Goal: Task Accomplishment & Management: Manage account settings

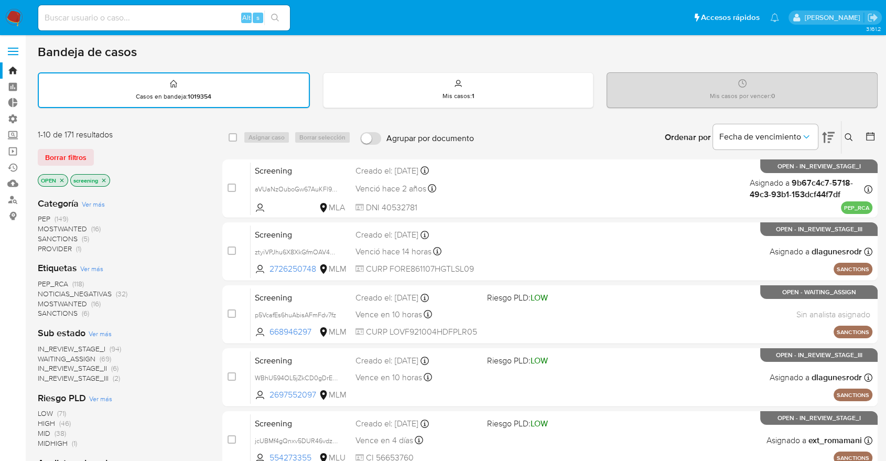
click at [125, 171] on div "1-10 de 171 resultados Borrar filtros OPEN screening" at bounding box center [122, 159] width 168 height 60
click at [96, 149] on div "Borrar filtros" at bounding box center [122, 157] width 168 height 17
click at [617, 58] on div "Bandeja de casos" at bounding box center [458, 52] width 840 height 16
click at [95, 152] on div "Borrar filtros" at bounding box center [122, 157] width 168 height 17
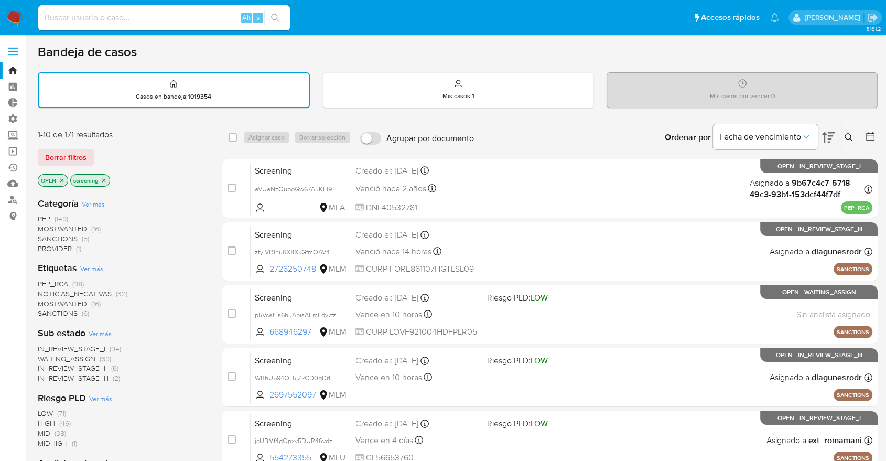
click at [46, 310] on span "SANCTIONS" at bounding box center [58, 313] width 40 height 10
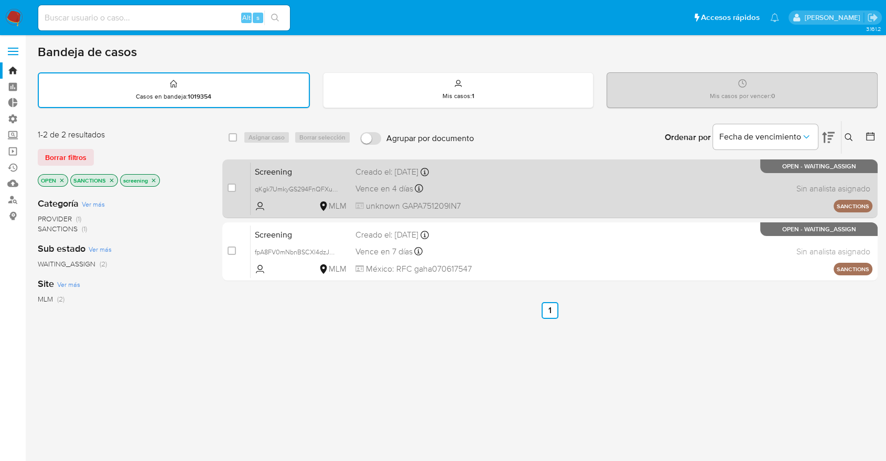
click at [345, 165] on span "Screening" at bounding box center [301, 171] width 92 height 14
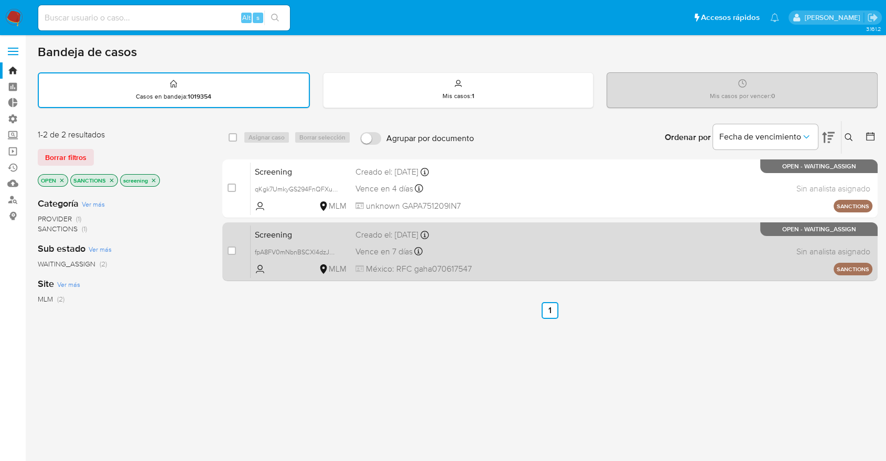
click at [305, 240] on div "Screening fpA8FV0mNbnBSCXl4dzJYL48 MLM Creado el: 03/10/2025 Creado el: 03/10/2…" at bounding box center [562, 251] width 622 height 53
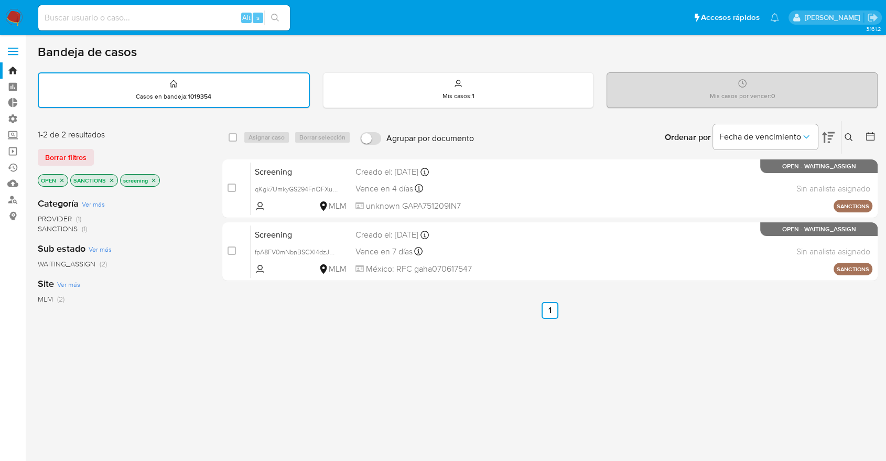
drag, startPoint x: 128, startPoint y: 146, endPoint x: 120, endPoint y: 160, distance: 16.2
click at [128, 146] on div "1-2 de 2 resultados Borrar filtros OPEN SANCTIONS screening" at bounding box center [122, 159] width 168 height 60
click at [113, 177] on icon "close-filter" at bounding box center [112, 180] width 6 height 6
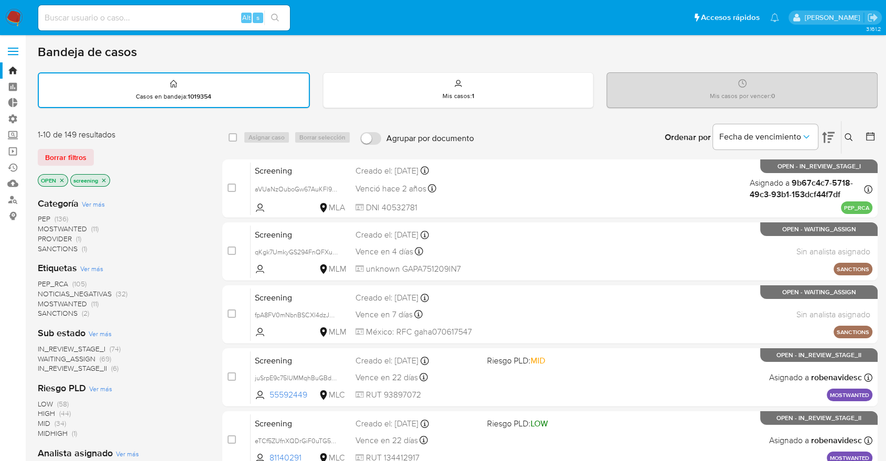
click at [107, 154] on div "Borrar filtros" at bounding box center [122, 157] width 168 height 17
click at [50, 300] on span "MOSTWANTED" at bounding box center [62, 303] width 49 height 10
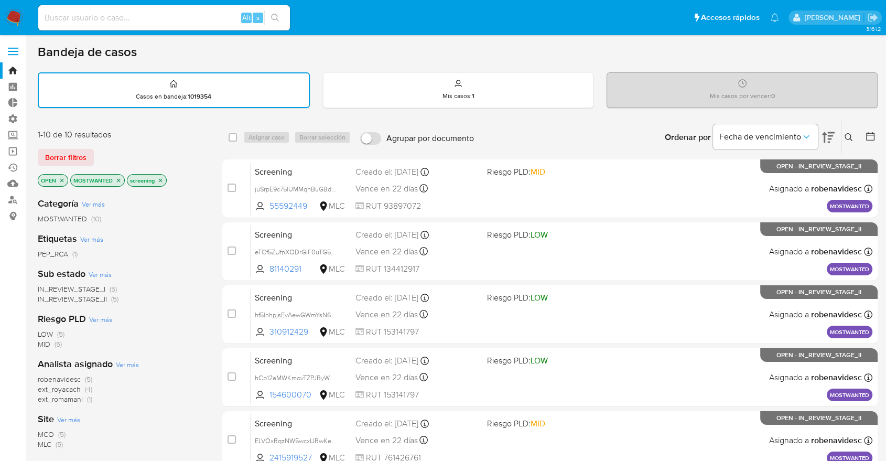
click at [118, 178] on icon "close-filter" at bounding box center [118, 180] width 6 height 6
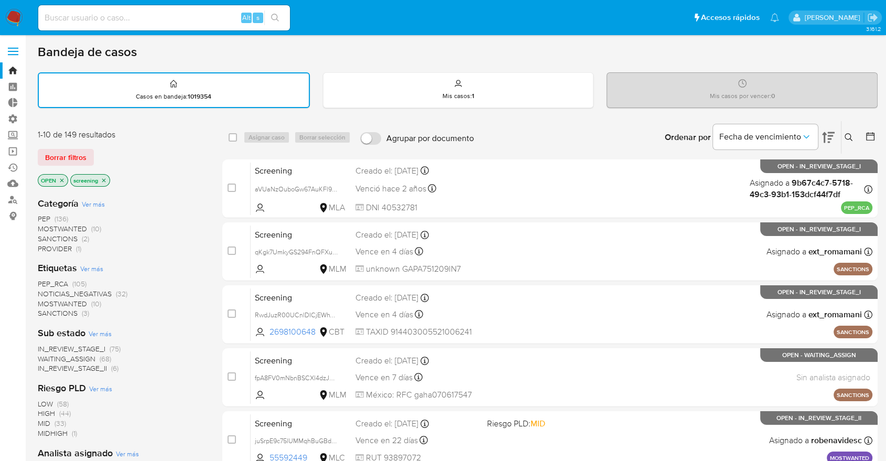
click at [44, 279] on span "PEP_RCA" at bounding box center [53, 283] width 30 height 10
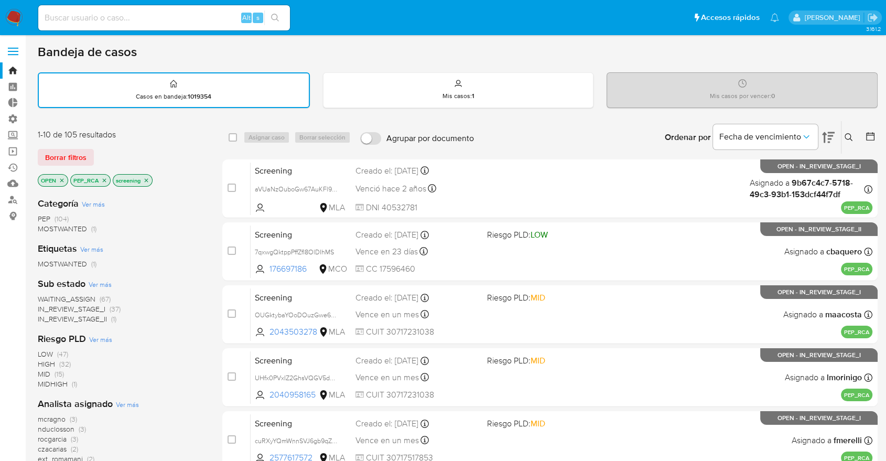
click at [105, 179] on icon "close-filter" at bounding box center [104, 180] width 6 height 6
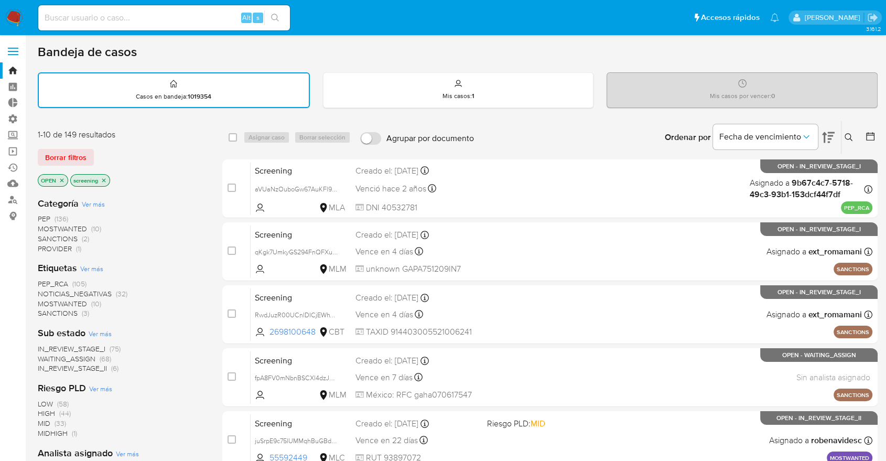
click at [42, 298] on span "MOSTWANTED" at bounding box center [62, 303] width 49 height 10
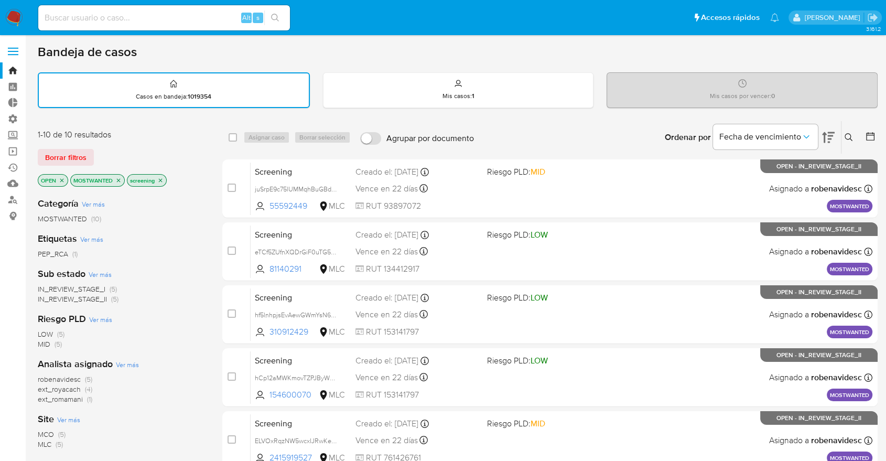
click at [117, 179] on icon "close-filter" at bounding box center [118, 180] width 6 height 6
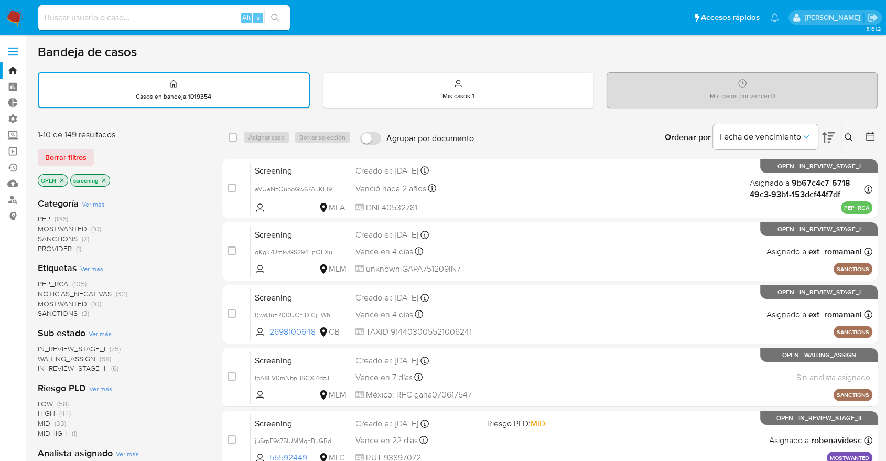
click at [106, 155] on div "Borrar filtros" at bounding box center [122, 157] width 168 height 17
click at [629, 38] on main "3.161.2" at bounding box center [443, 433] width 886 height 867
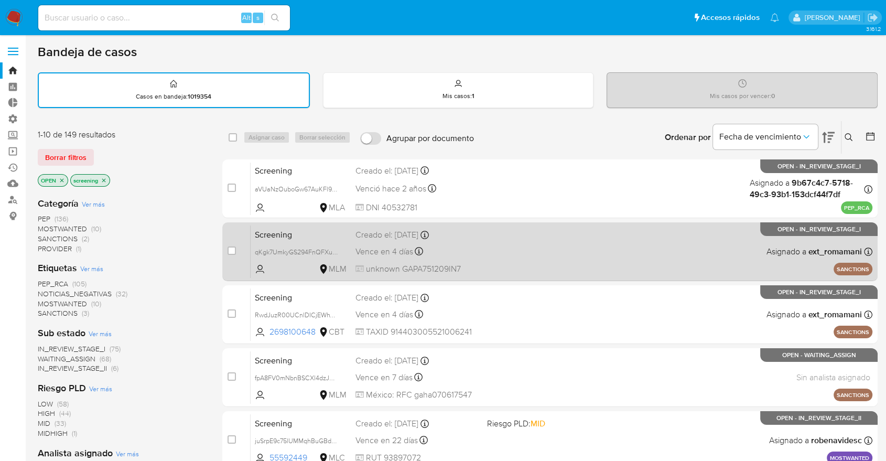
click at [480, 233] on div "Screening qKgk7UmkyGS294FnQFXule0S MLM Creado el: 03/10/2025 Creado el: 03/10/2…" at bounding box center [562, 251] width 622 height 53
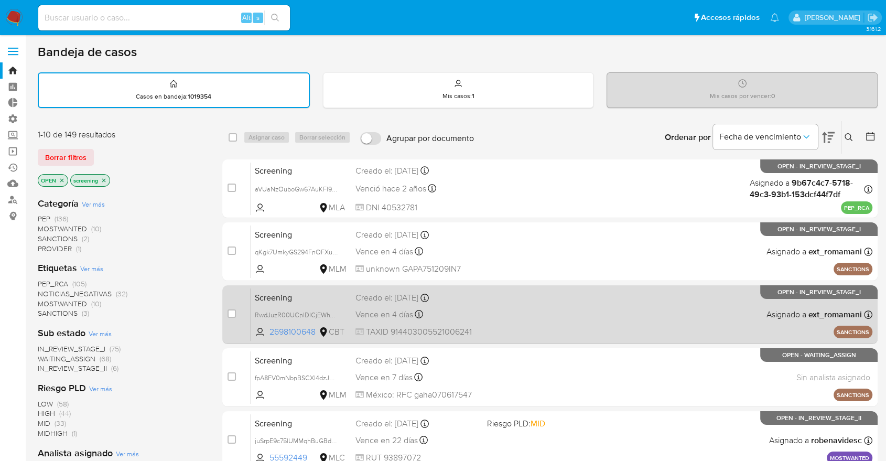
click at [337, 297] on span "Screening" at bounding box center [301, 297] width 92 height 14
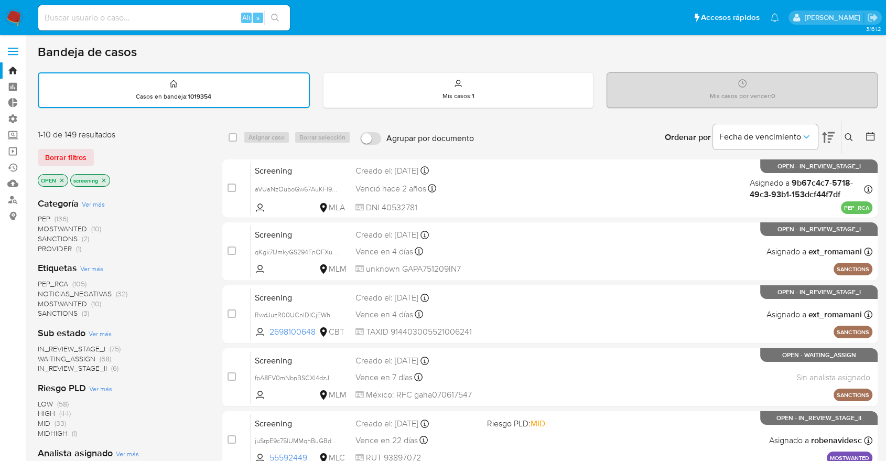
click at [45, 279] on span "PEP_RCA" at bounding box center [53, 283] width 30 height 10
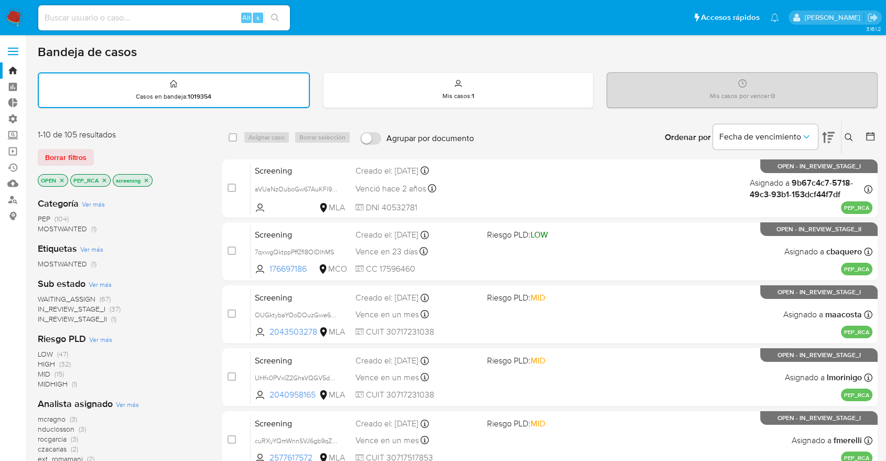
click at [42, 298] on span "WAITING_ASSIGN" at bounding box center [67, 299] width 58 height 10
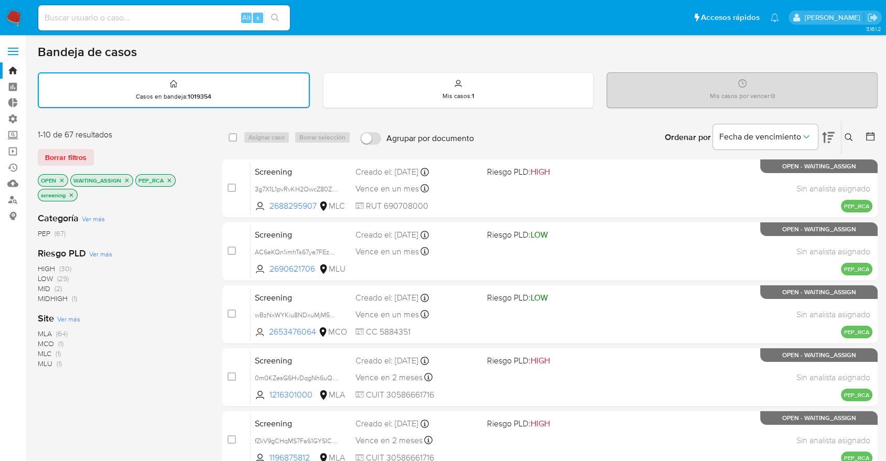
click at [59, 317] on span "Ver más" at bounding box center [68, 318] width 23 height 9
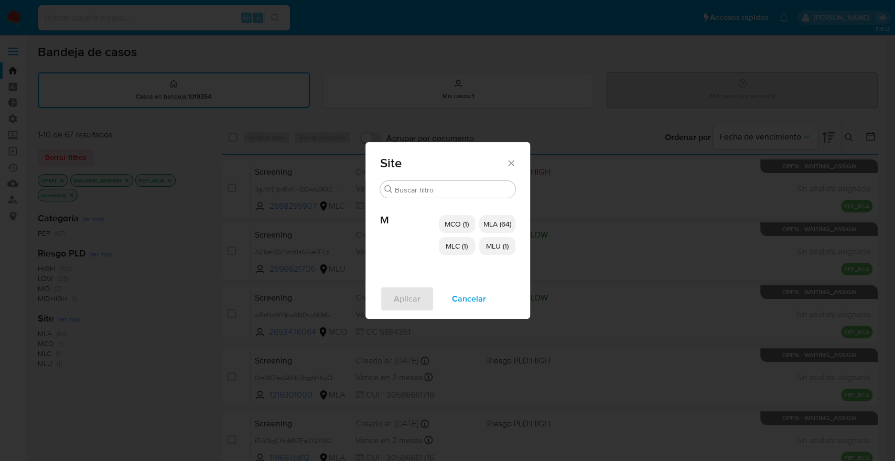
click at [461, 230] on p "MCO (1)" at bounding box center [457, 224] width 36 height 18
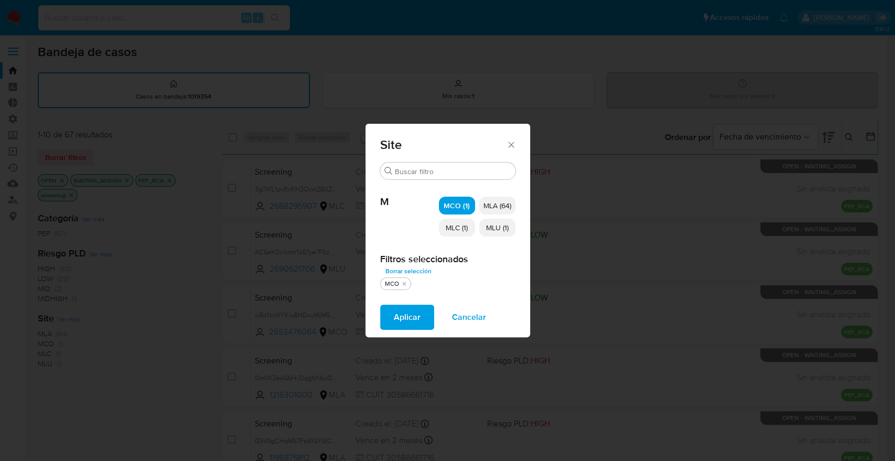
click at [461, 235] on p "MLC (1)" at bounding box center [457, 228] width 36 height 18
click at [492, 230] on span "MLU (1)" at bounding box center [497, 227] width 23 height 10
click at [420, 318] on button "Aplicar" at bounding box center [407, 317] width 54 height 25
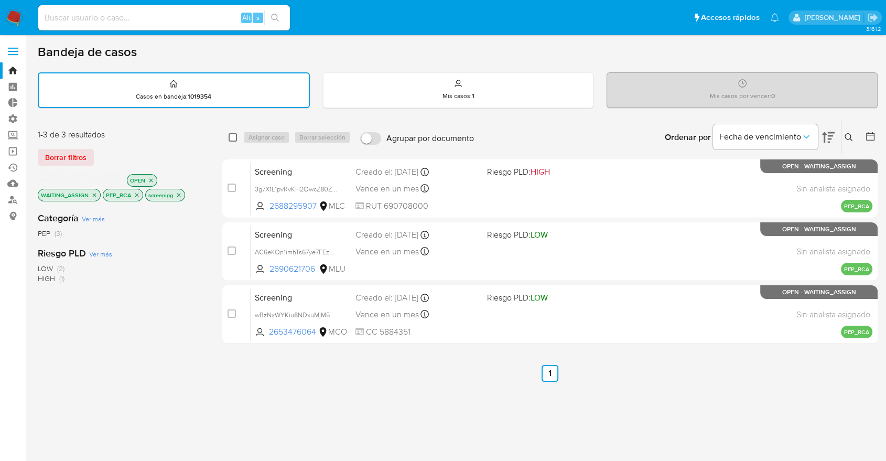
click at [229, 135] on input "checkbox" at bounding box center [233, 137] width 8 height 8
checkbox input "true"
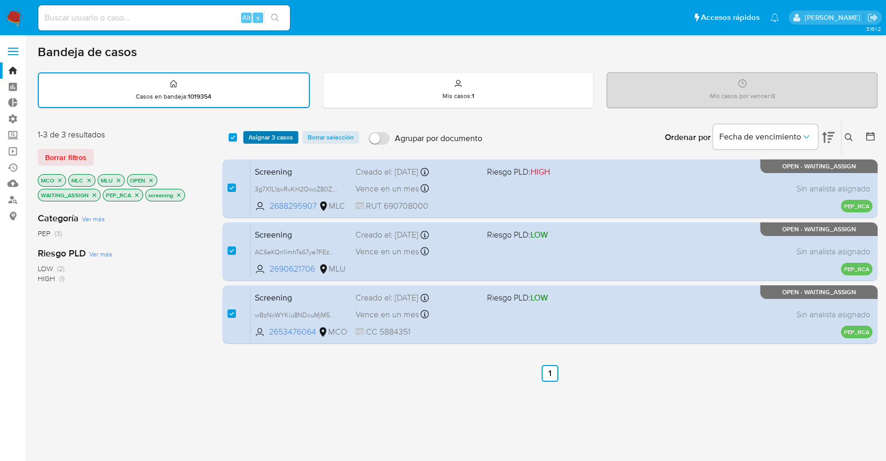
click at [256, 136] on span "Asignar 3 casos" at bounding box center [271, 137] width 45 height 10
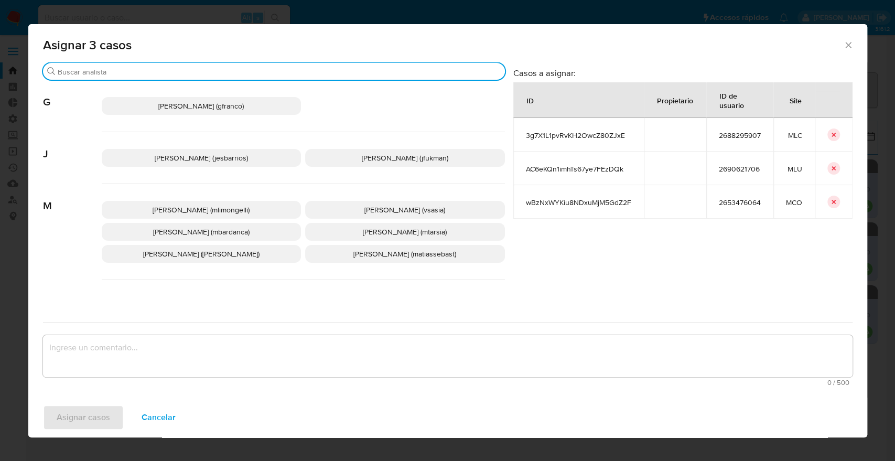
click at [239, 73] on input "Buscar" at bounding box center [279, 71] width 443 height 9
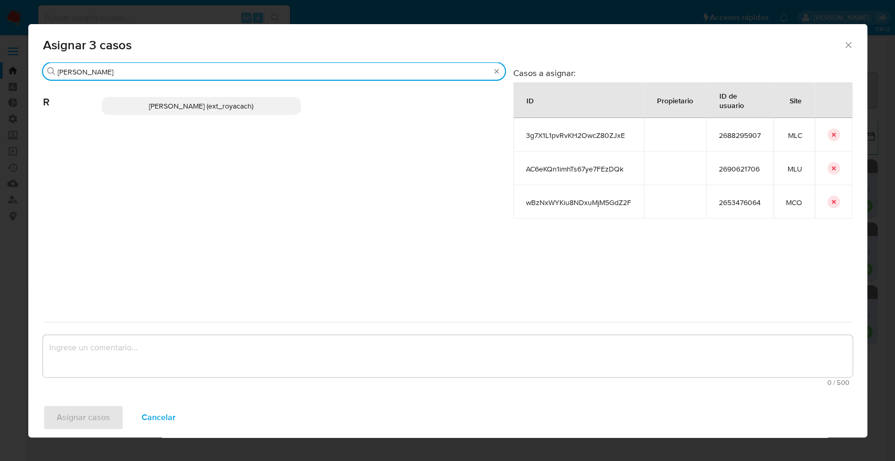
type input "romi"
click at [273, 97] on p "Romina Isabel Yacachury (ext_royacach)" at bounding box center [202, 106] width 200 height 18
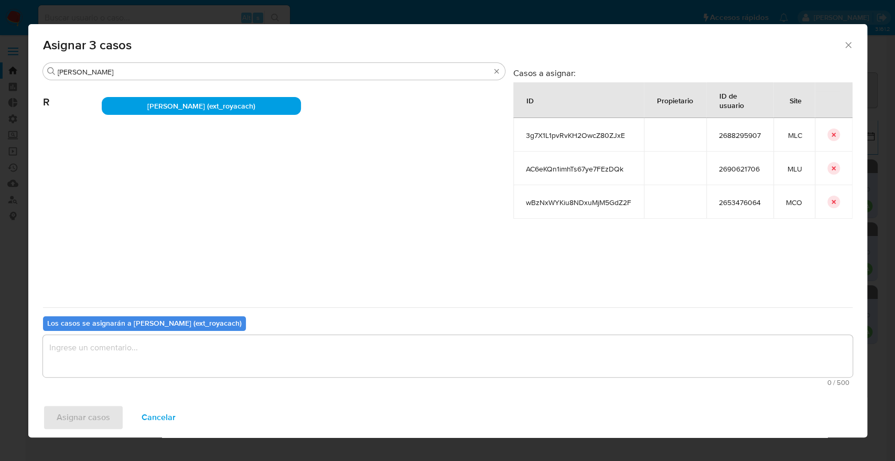
click at [281, 360] on textarea "assign-modal" at bounding box center [448, 356] width 810 height 42
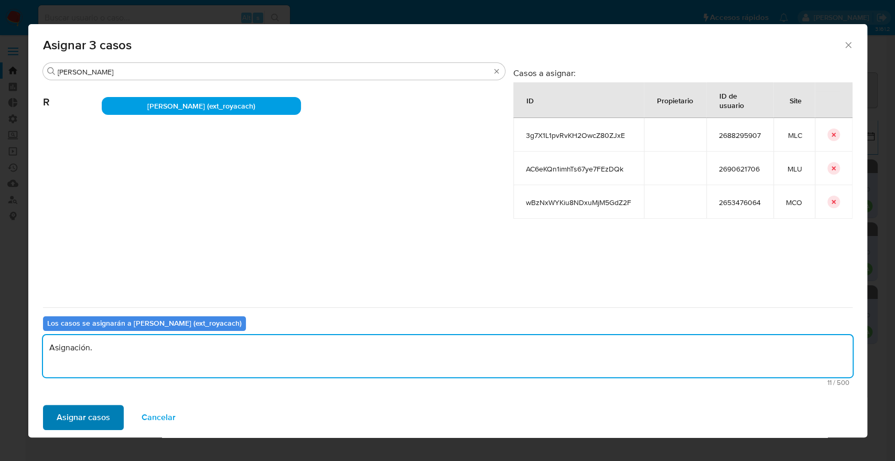
type textarea "Asignación."
click at [118, 416] on button "Asignar casos" at bounding box center [83, 417] width 81 height 25
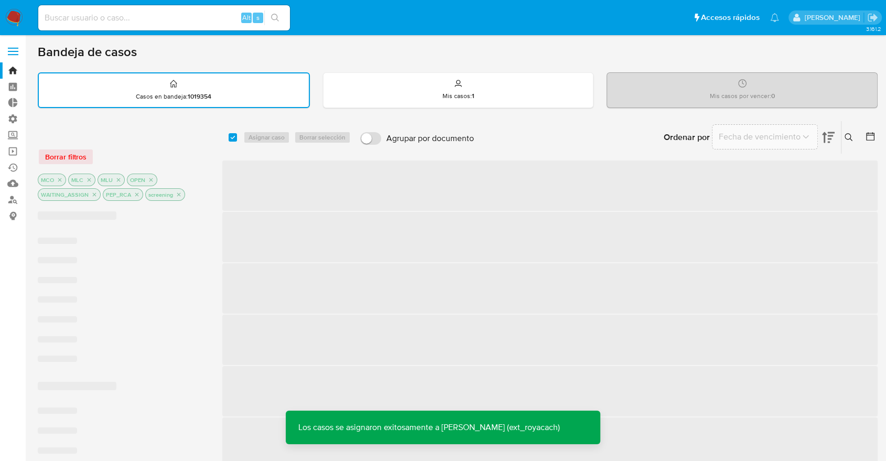
click at [84, 162] on div "Borrar filtros" at bounding box center [122, 156] width 168 height 17
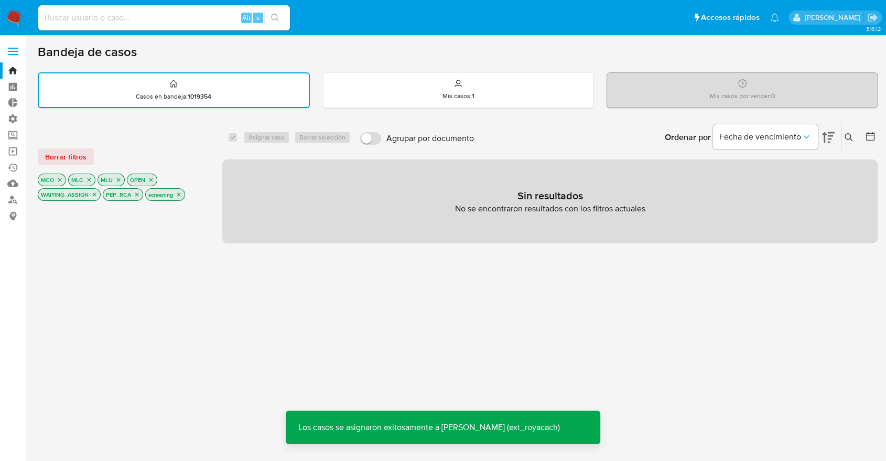
click at [84, 162] on span "Borrar filtros" at bounding box center [65, 156] width 41 height 15
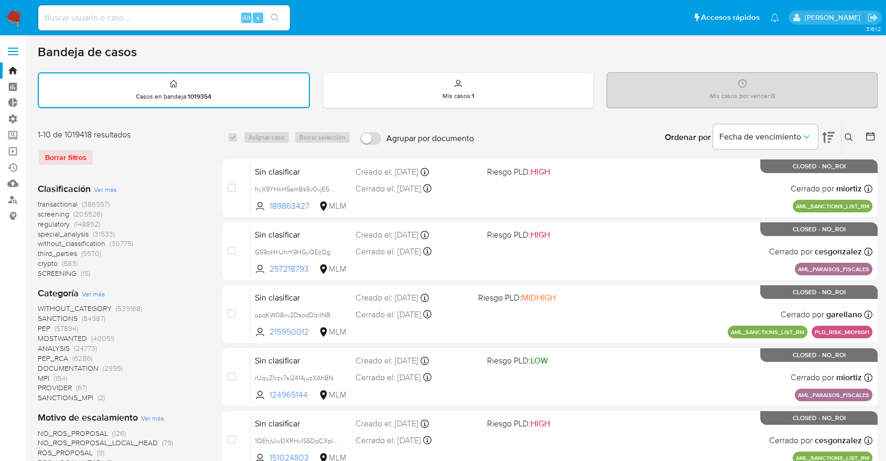
click at [43, 221] on span "regulatory" at bounding box center [54, 224] width 32 height 10
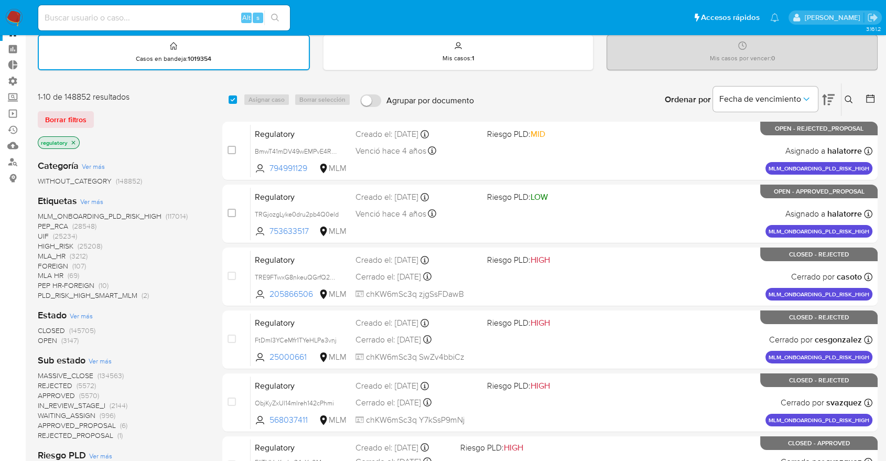
scroll to position [58, 0]
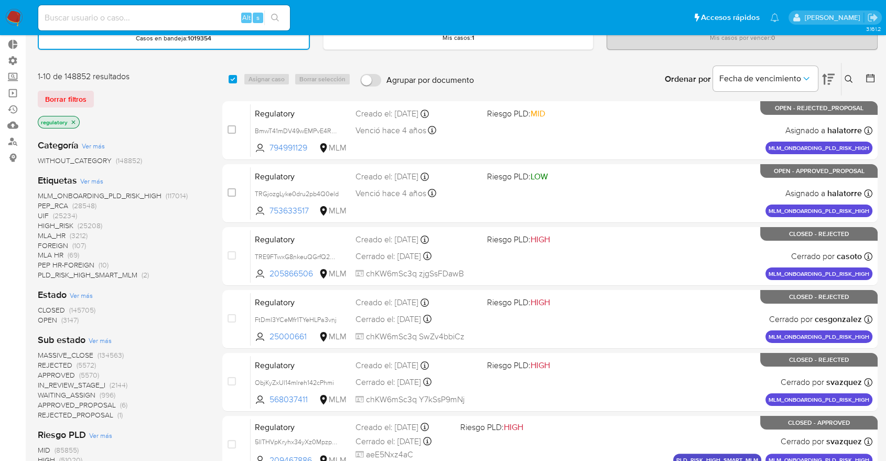
click at [46, 317] on span "OPEN" at bounding box center [47, 320] width 19 height 10
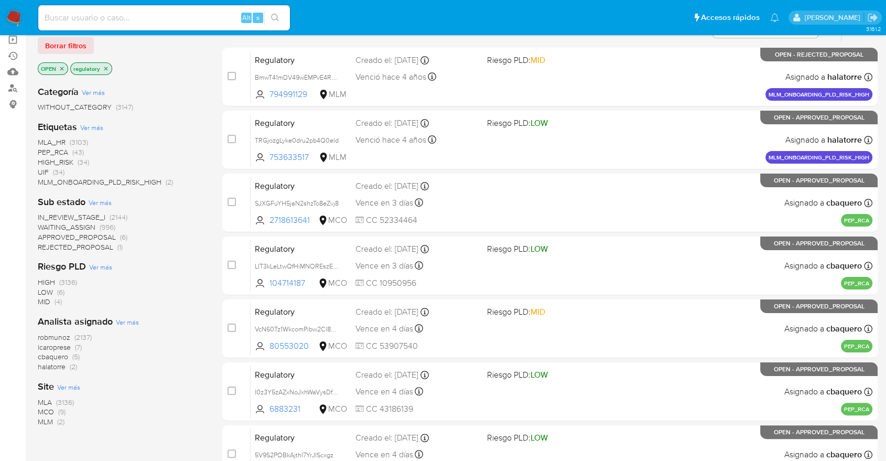
scroll to position [175, 0]
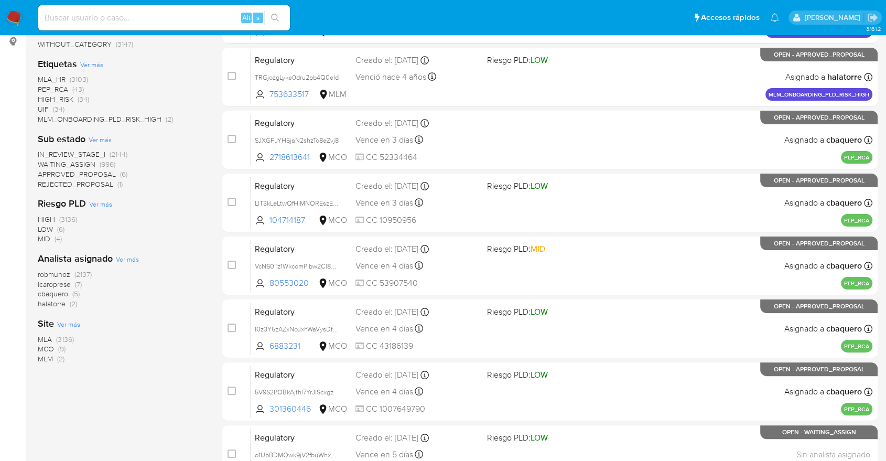
click at [46, 348] on span "MCO" at bounding box center [46, 348] width 16 height 10
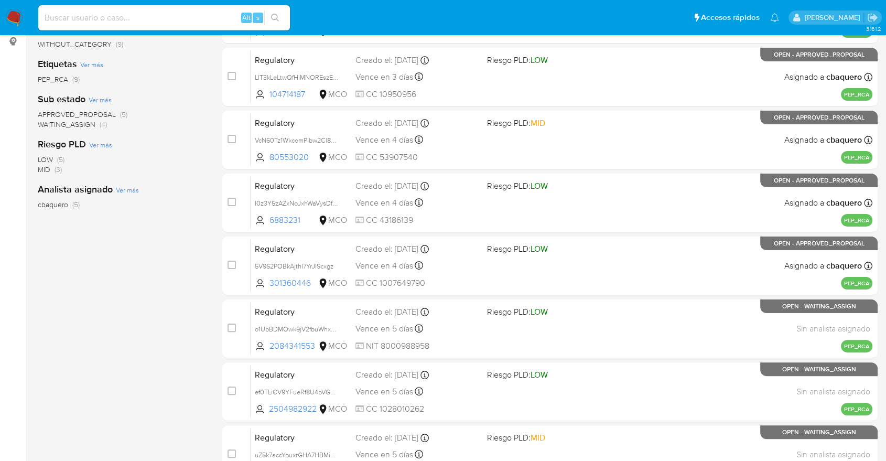
click at [50, 122] on span "WAITING_ASSIGN" at bounding box center [67, 124] width 58 height 10
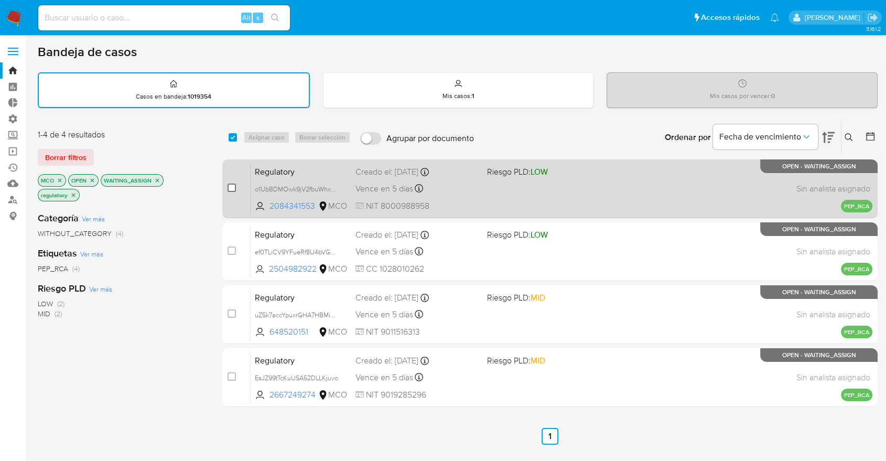
click at [231, 188] on input "checkbox" at bounding box center [232, 188] width 8 height 8
checkbox input "true"
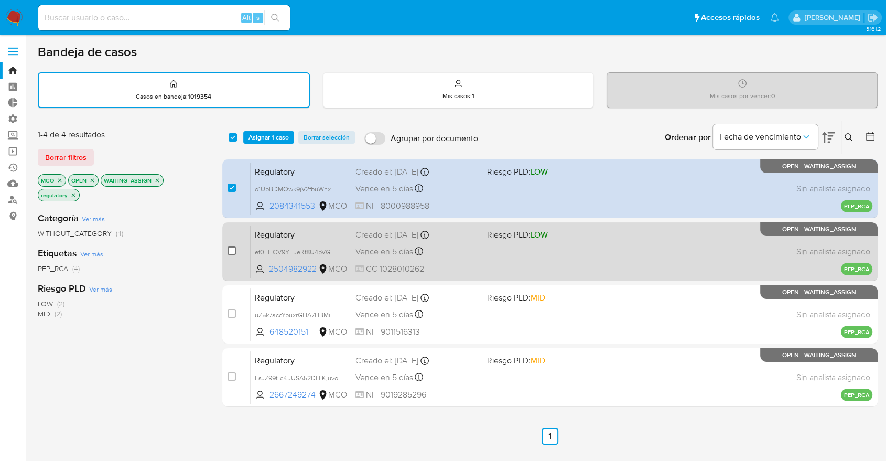
click at [231, 251] on input "checkbox" at bounding box center [232, 250] width 8 height 8
checkbox input "true"
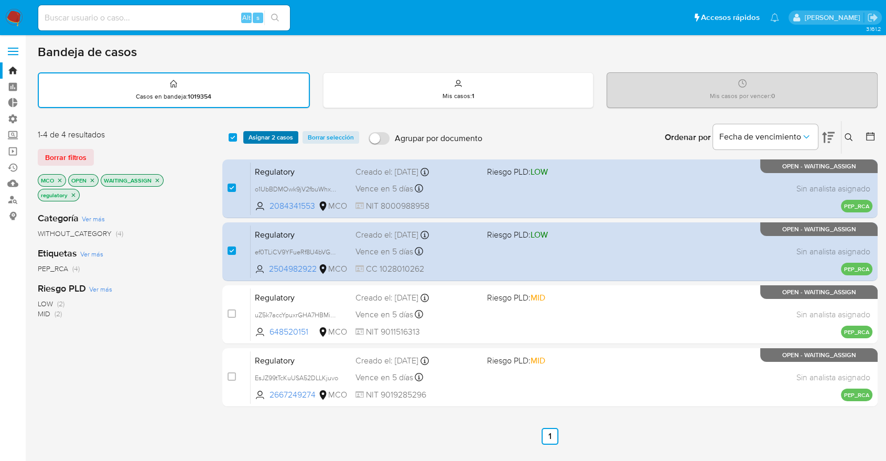
click at [293, 138] on span "Asignar 2 casos" at bounding box center [271, 137] width 45 height 10
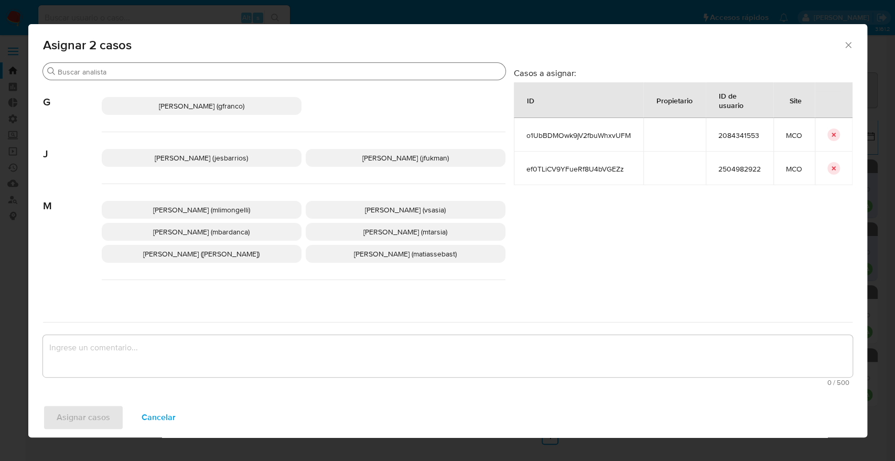
click at [254, 76] on input "Buscar" at bounding box center [280, 71] width 444 height 9
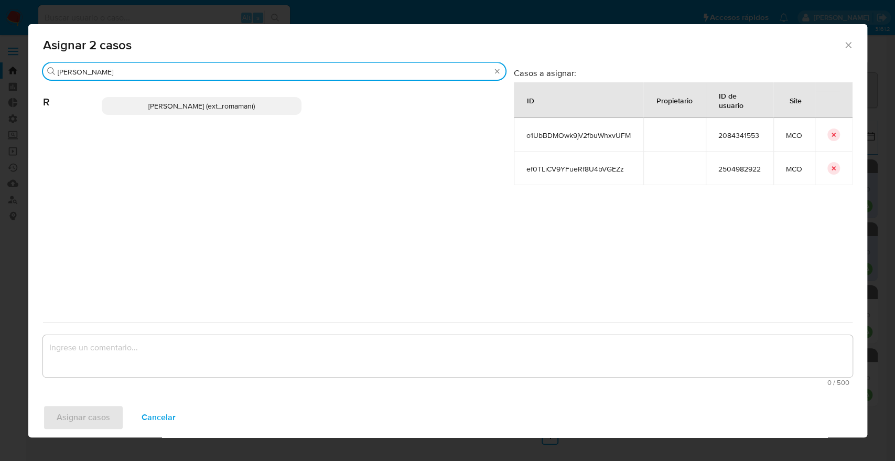
type input "rosa"
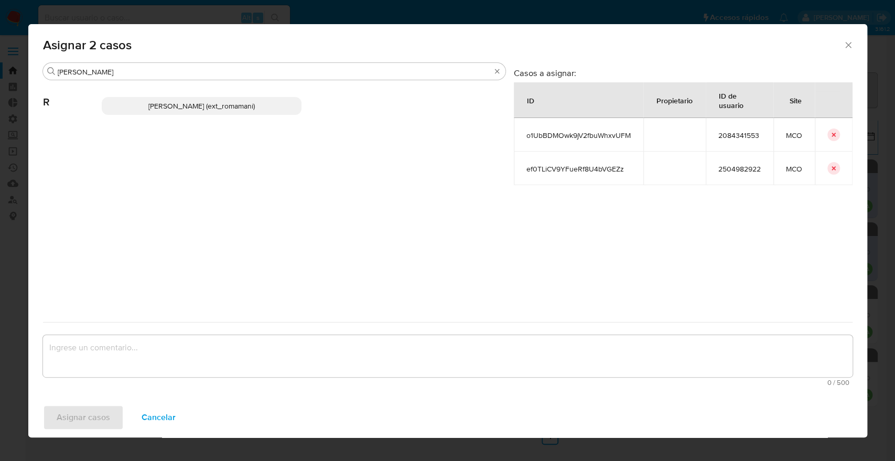
click at [280, 100] on p "Rosalia Mamani (ext_romamani)" at bounding box center [202, 106] width 200 height 18
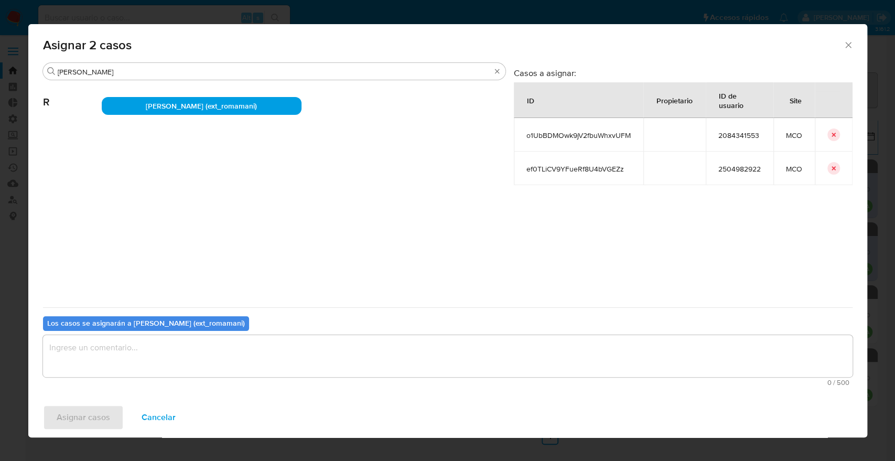
click at [260, 362] on textarea "assign-modal" at bounding box center [448, 356] width 810 height 42
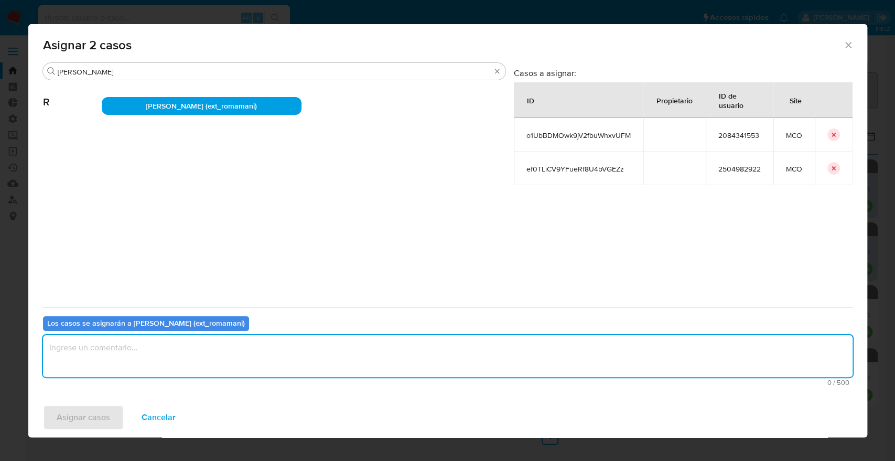
paste textarea "https://aladdin.adminml.com/screening/cases/qKgk7UmkyGS294FnQFXule0S"
drag, startPoint x: 361, startPoint y: 348, endPoint x: 47, endPoint y: 354, distance: 313.6
click at [47, 354] on textarea "https://aladdin.adminml.com/screening/cases/qKgk7UmkyGS294FnQFXule0S" at bounding box center [448, 356] width 810 height 42
drag, startPoint x: 110, startPoint y: 348, endPoint x: 44, endPoint y: 347, distance: 66.1
click at [44, 347] on textarea "Asignación" at bounding box center [448, 356] width 810 height 42
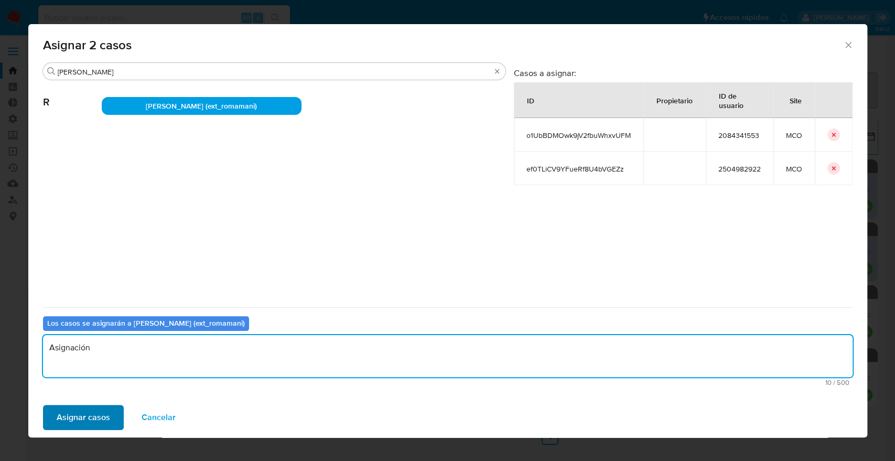
type textarea "Asignación"
click at [113, 419] on button "Asignar casos" at bounding box center [83, 417] width 81 height 25
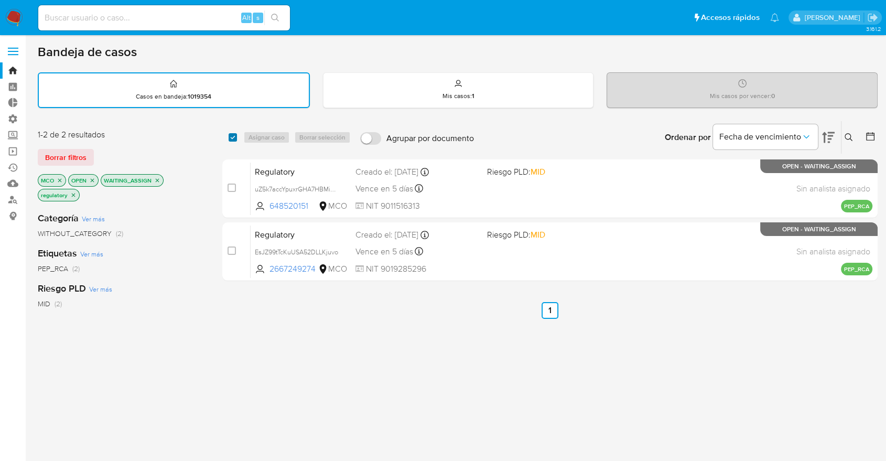
click at [233, 133] on input "checkbox" at bounding box center [233, 137] width 8 height 8
checkbox input "true"
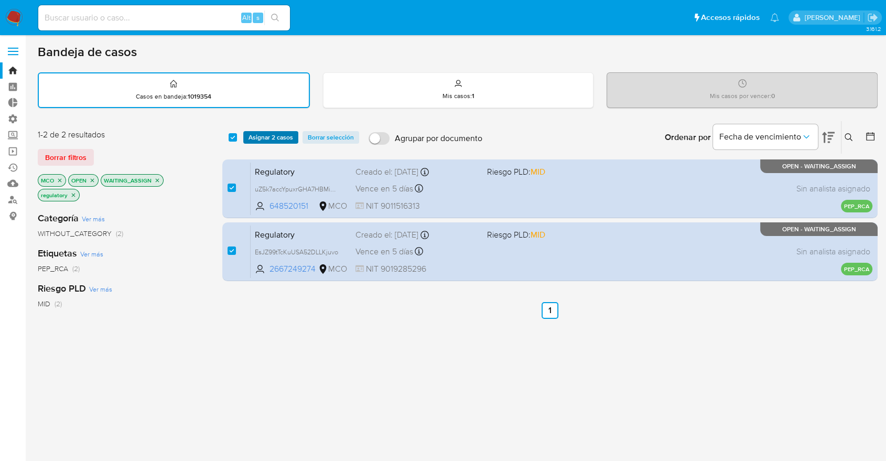
click at [257, 139] on span "Asignar 2 casos" at bounding box center [271, 137] width 45 height 10
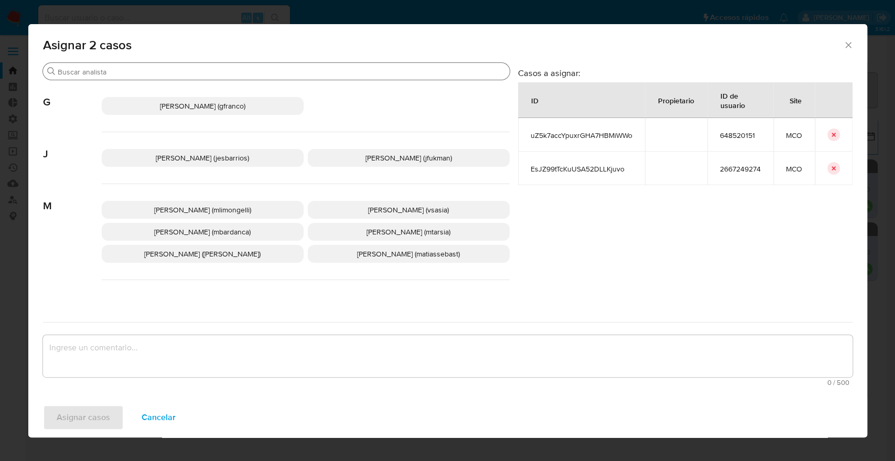
click at [212, 73] on input "Buscar" at bounding box center [282, 71] width 448 height 9
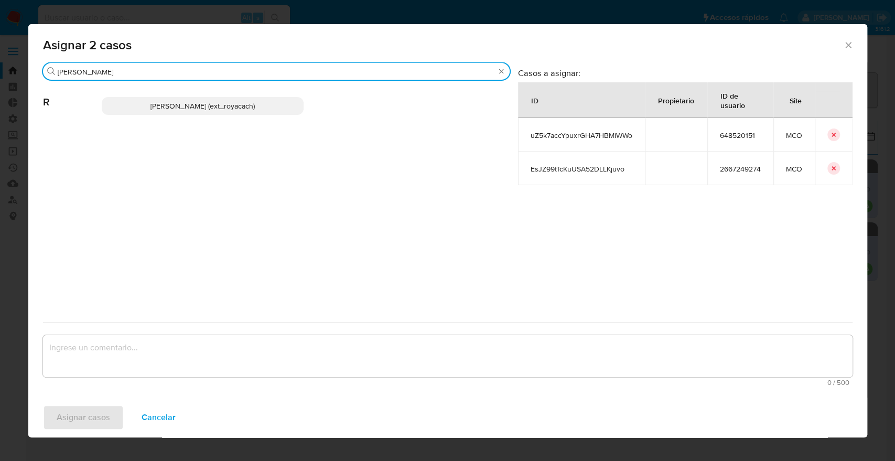
type input "romi"
click at [267, 100] on p "Romina Isabel Yacachury (ext_royacach)" at bounding box center [203, 106] width 202 height 18
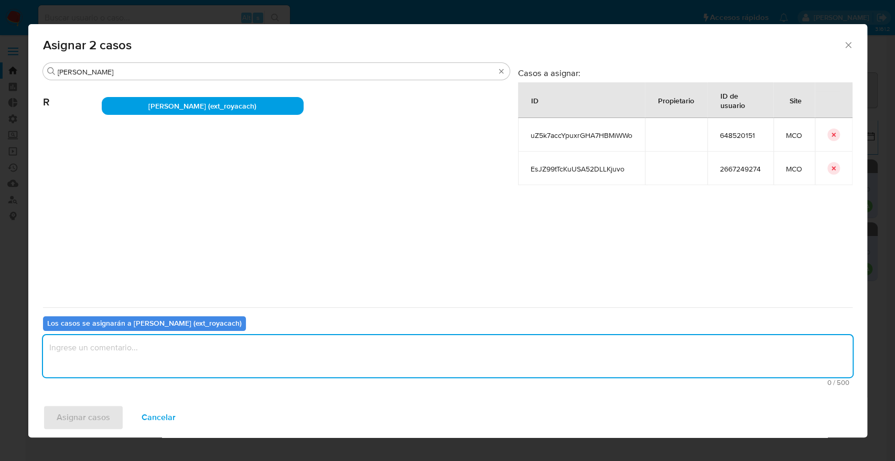
click at [236, 335] on textarea "assign-modal" at bounding box center [448, 356] width 810 height 42
paste textarea "Asignación"
type textarea "Asignación."
click at [107, 406] on span "Asignar casos" at bounding box center [83, 417] width 53 height 23
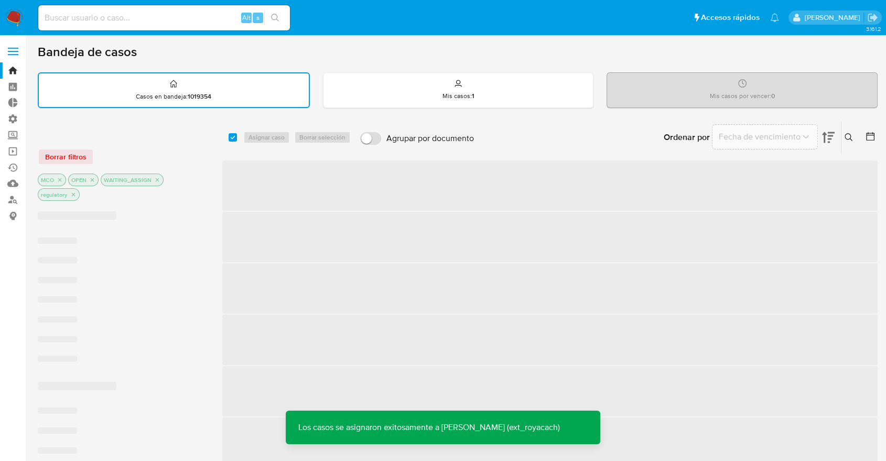
click at [638, 50] on div "Bandeja de casos" at bounding box center [458, 52] width 840 height 16
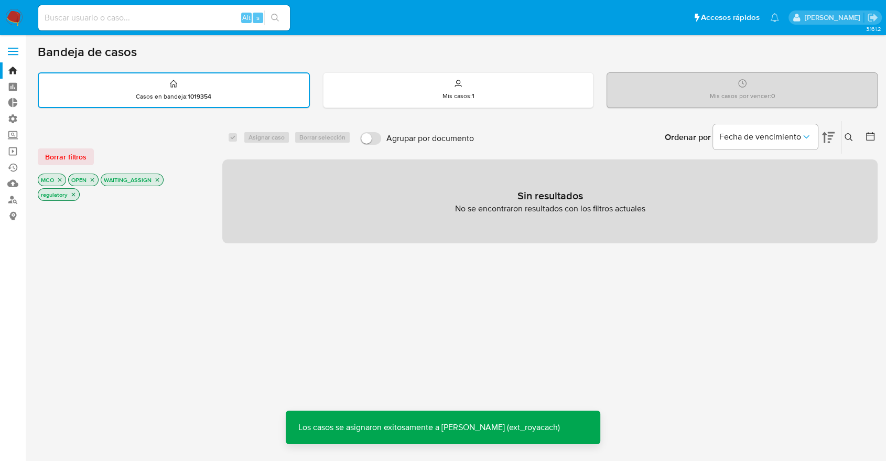
click at [88, 160] on button "Borrar filtros" at bounding box center [66, 156] width 56 height 17
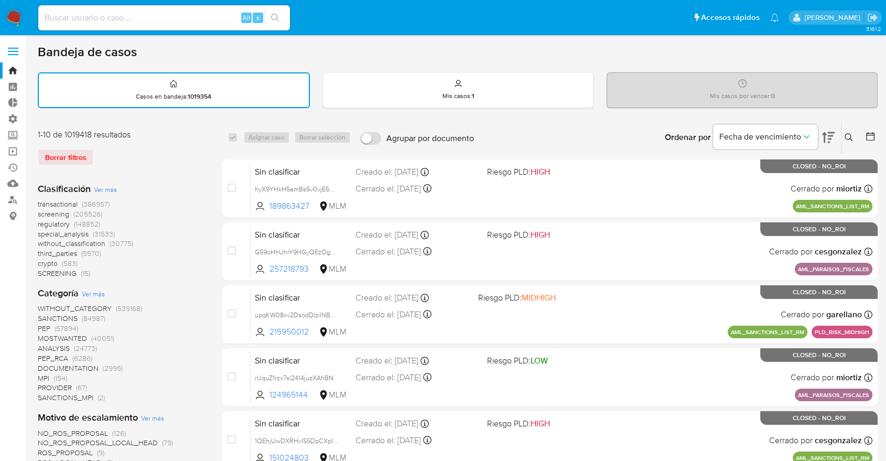
click at [42, 214] on span "screening" at bounding box center [53, 214] width 31 height 10
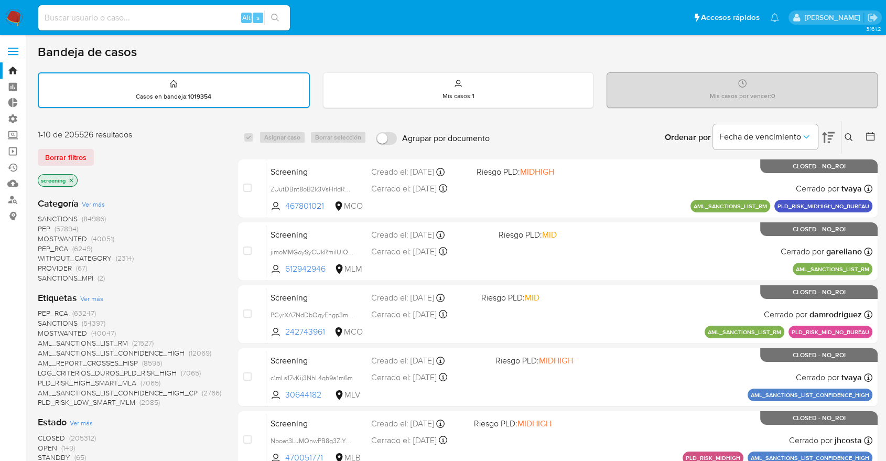
click at [46, 443] on span "OPEN" at bounding box center [47, 448] width 19 height 10
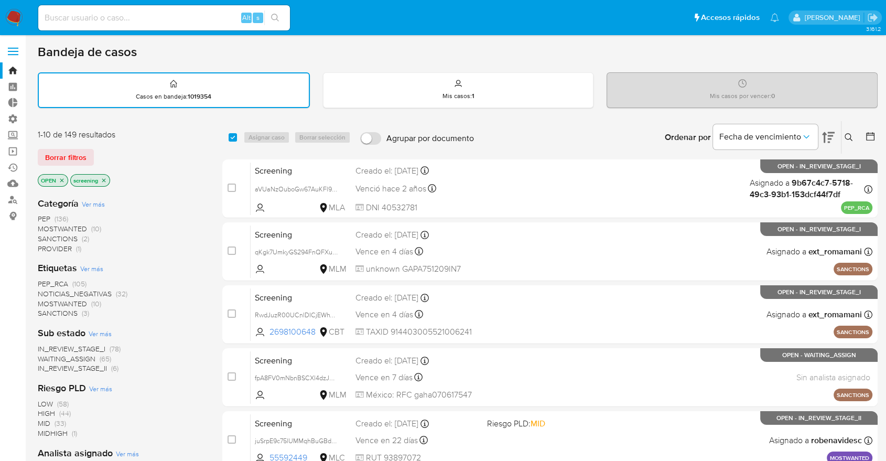
click at [44, 283] on span "PEP_RCA" at bounding box center [53, 283] width 30 height 10
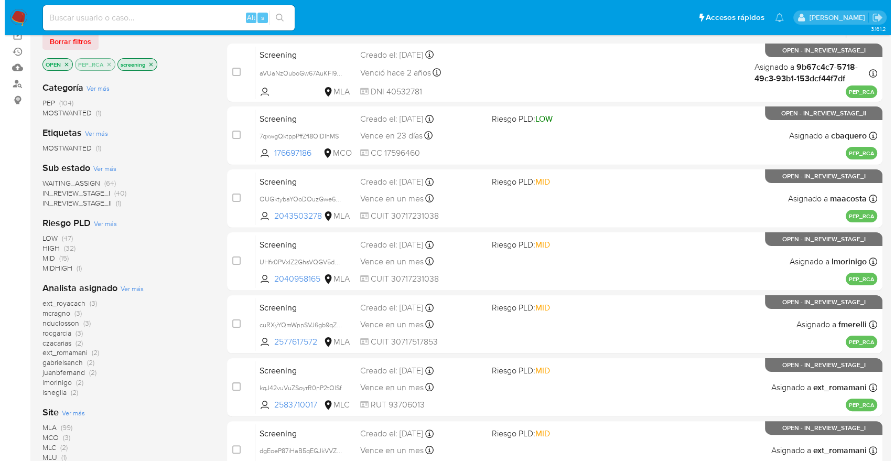
scroll to position [116, 0]
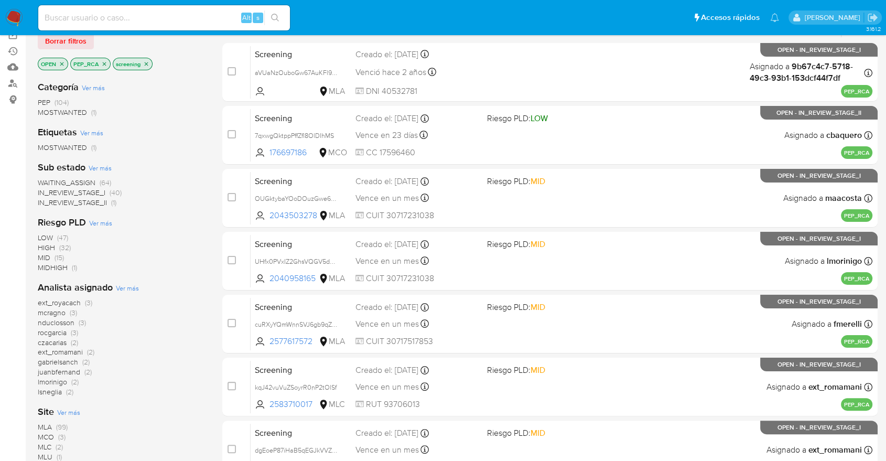
click at [65, 413] on span "Ver más" at bounding box center [68, 411] width 23 height 9
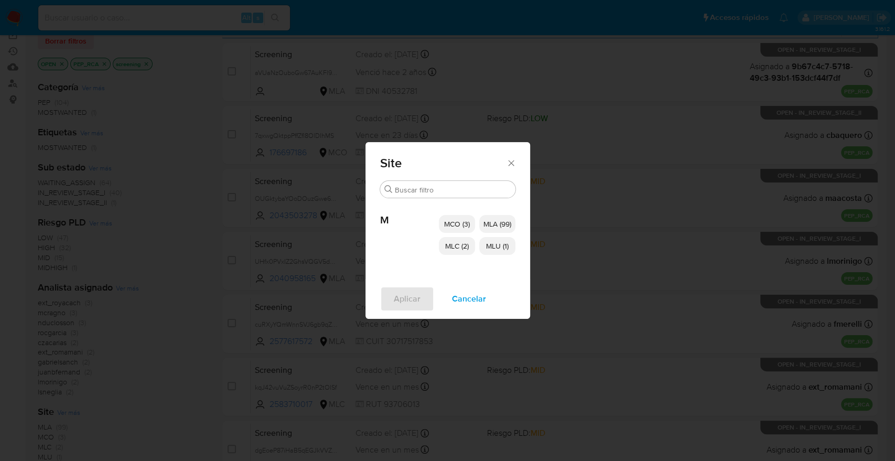
click at [448, 223] on span "MCO (3)" at bounding box center [457, 224] width 26 height 10
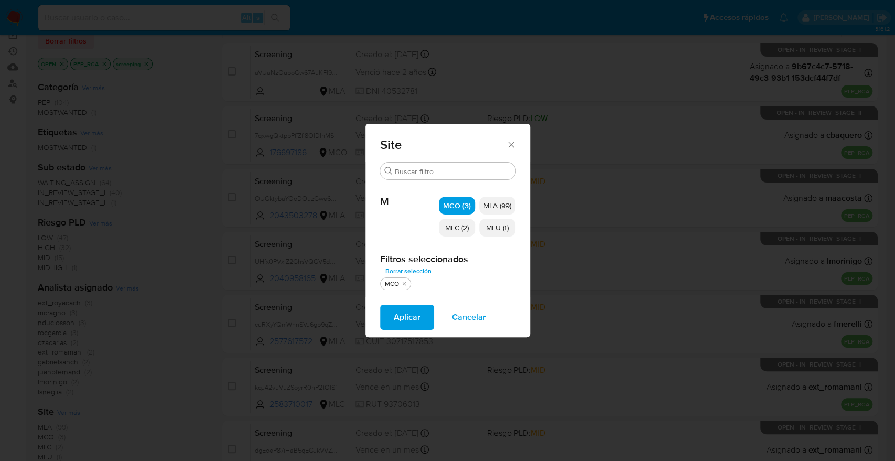
click at [457, 235] on p "MLC (2)" at bounding box center [457, 228] width 36 height 18
click at [487, 227] on span "MLU (1)" at bounding box center [497, 227] width 23 height 10
click at [419, 307] on button "Aplicar" at bounding box center [407, 317] width 54 height 25
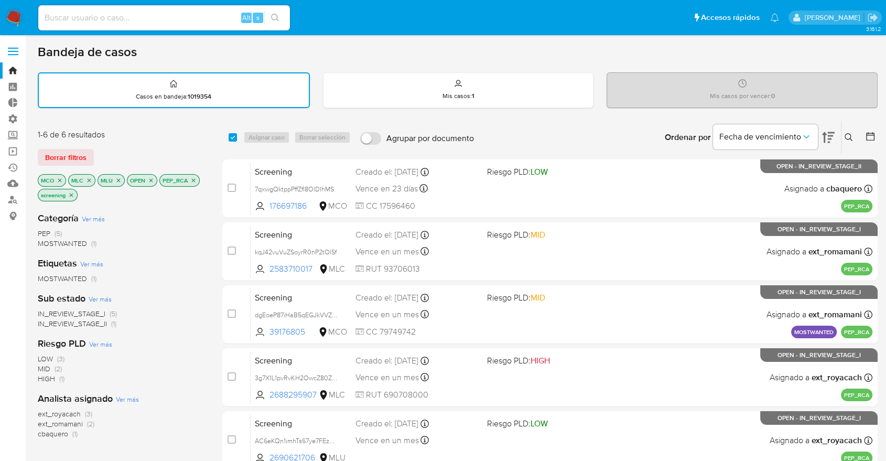
click at [41, 414] on span "ext_royacach" at bounding box center [59, 413] width 43 height 10
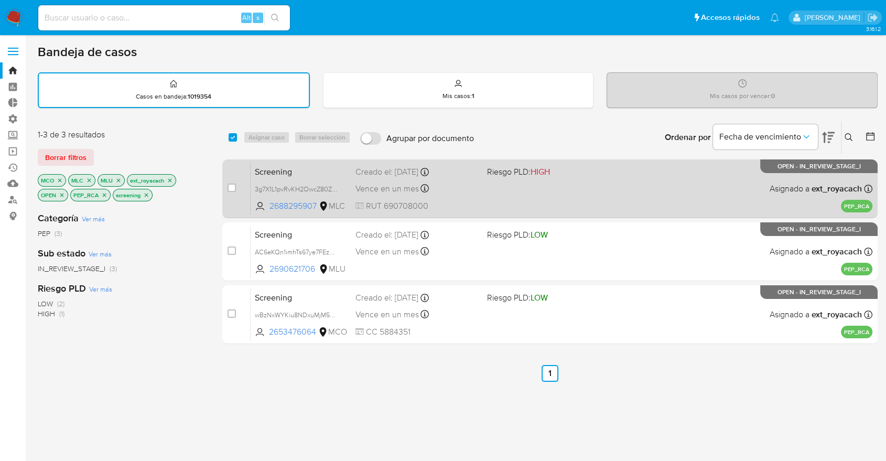
click at [305, 170] on span "Screening" at bounding box center [301, 171] width 92 height 14
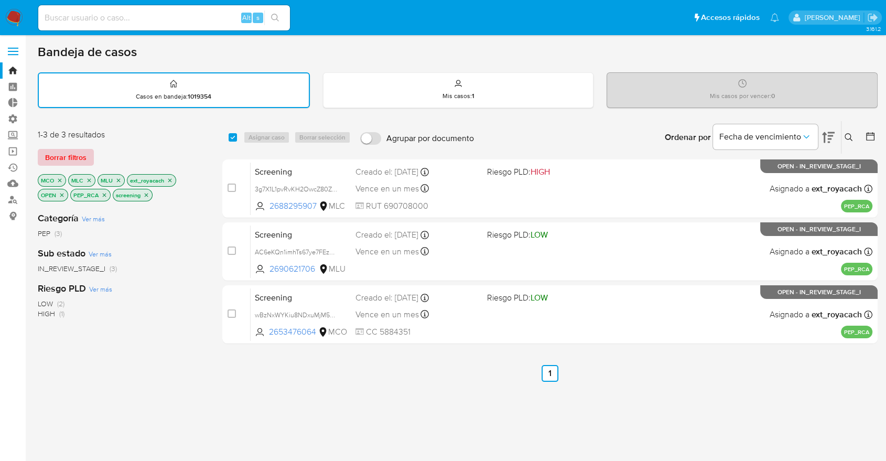
click at [89, 149] on button "Borrar filtros" at bounding box center [66, 157] width 56 height 17
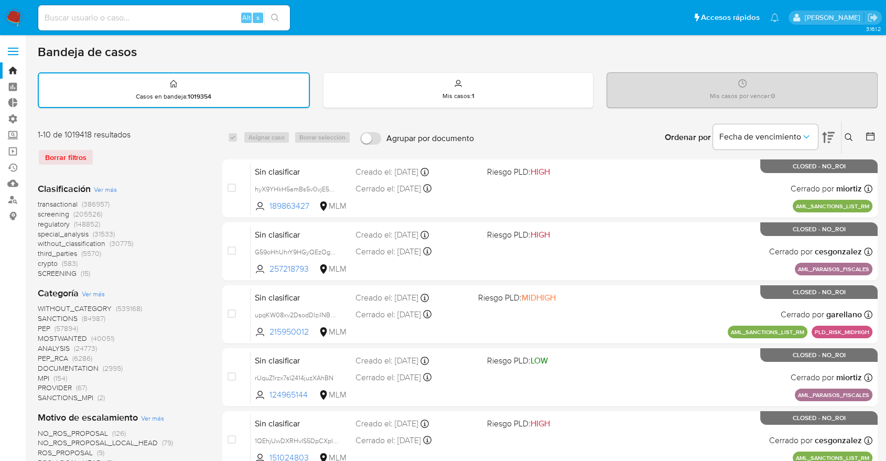
click at [135, 151] on div "Borrar filtros" at bounding box center [122, 157] width 168 height 17
click at [43, 213] on span "screening" at bounding box center [53, 214] width 31 height 10
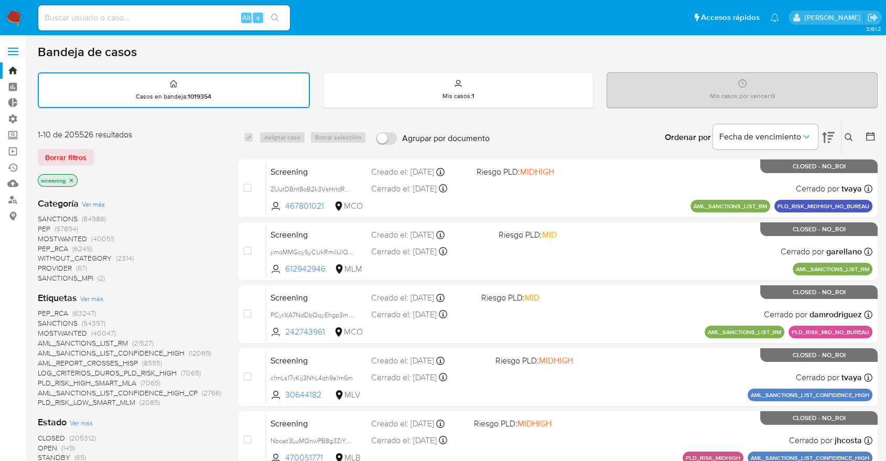
click at [114, 163] on div "Borrar filtros" at bounding box center [122, 157] width 168 height 17
click at [643, 52] on div "Bandeja de casos" at bounding box center [458, 52] width 840 height 16
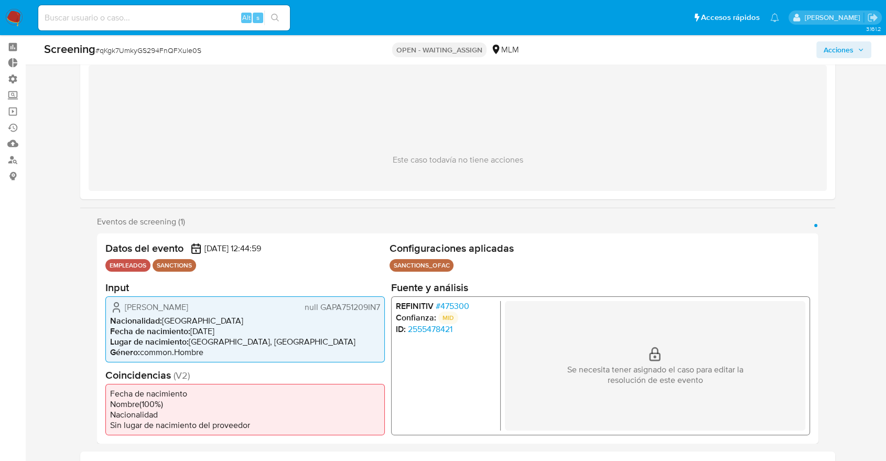
scroll to position [58, 0]
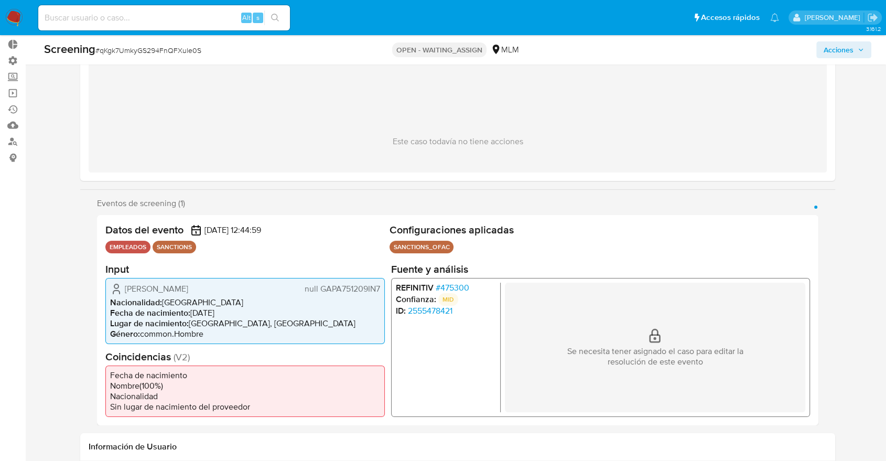
click at [444, 286] on span "# 475300" at bounding box center [453, 287] width 34 height 10
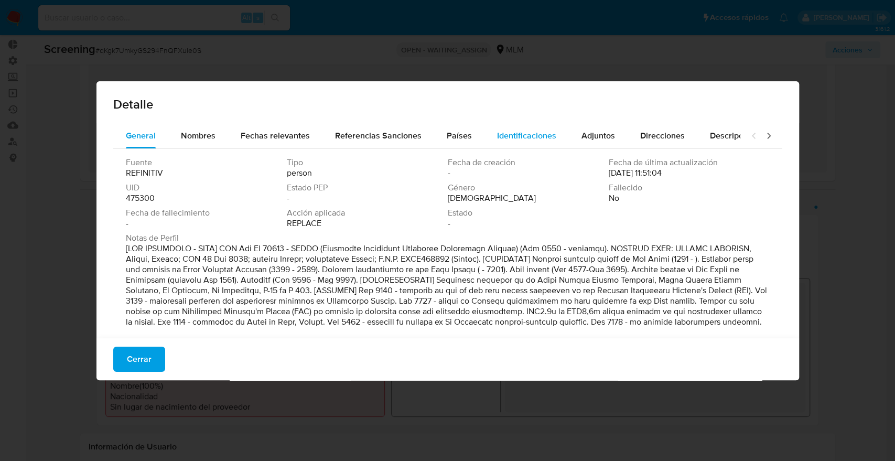
click at [491, 136] on button "Identificaciones" at bounding box center [526, 135] width 84 height 25
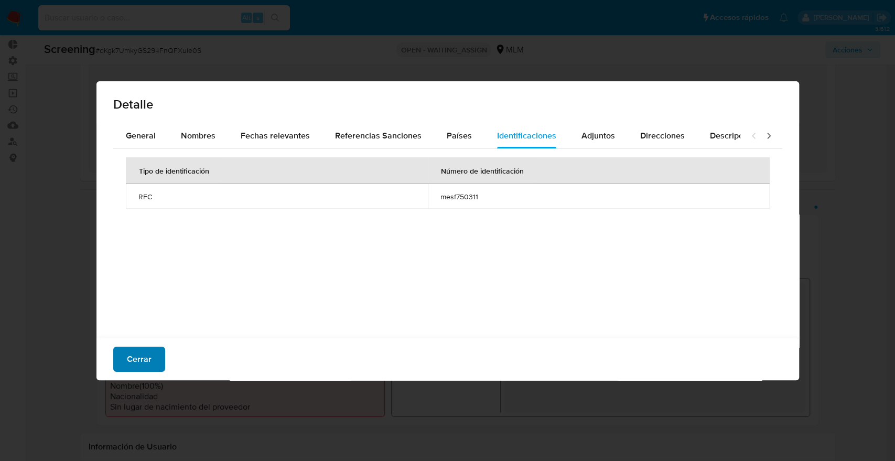
click at [161, 359] on button "Cerrar" at bounding box center [139, 359] width 52 height 25
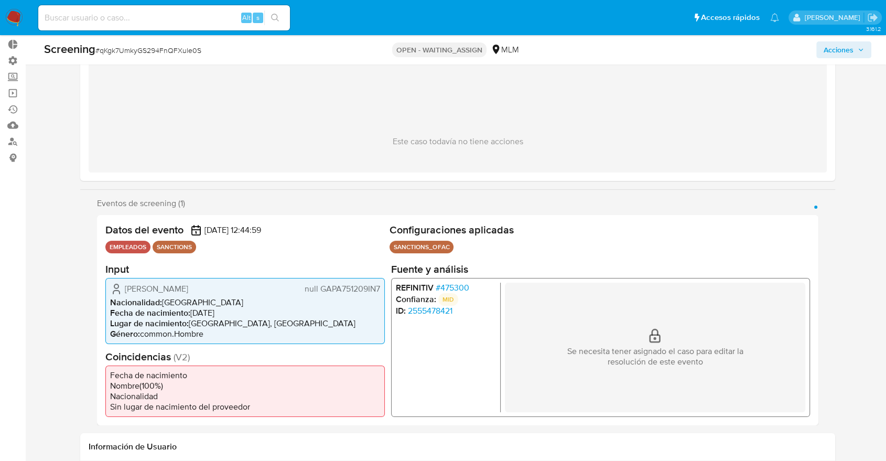
click at [565, 234] on h2 "Configuraciones aplicadas" at bounding box center [600, 229] width 420 height 13
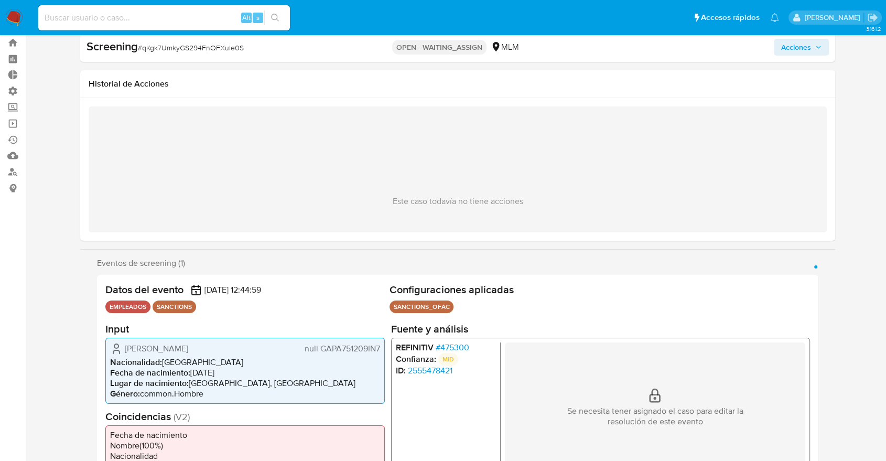
scroll to position [0, 0]
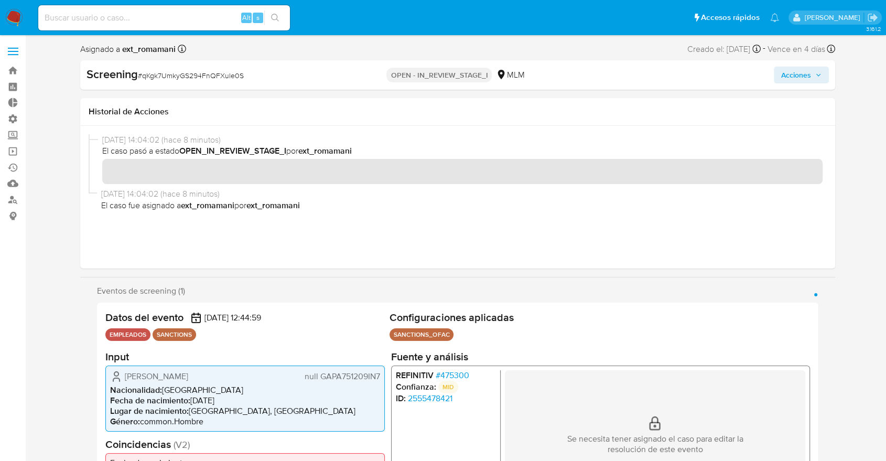
click at [565, 25] on ul "Pausado Ver notificaciones Alt s Accesos rápidos Presiona las siguientes teclas…" at bounding box center [408, 17] width 751 height 26
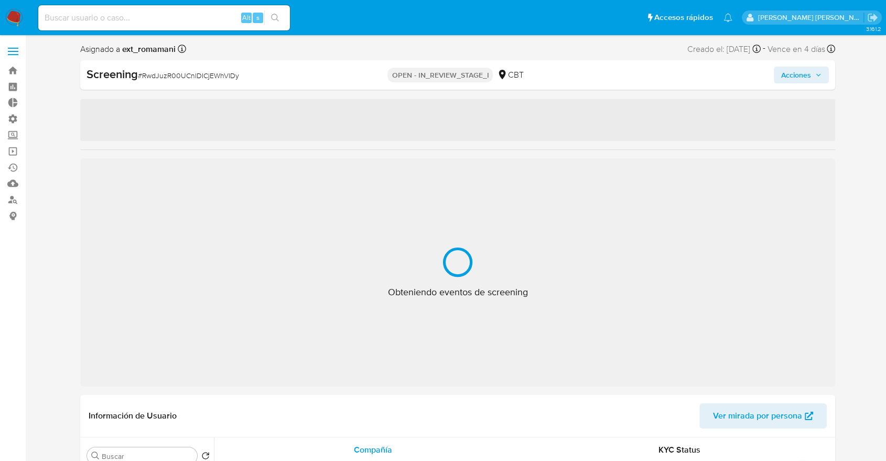
select select "10"
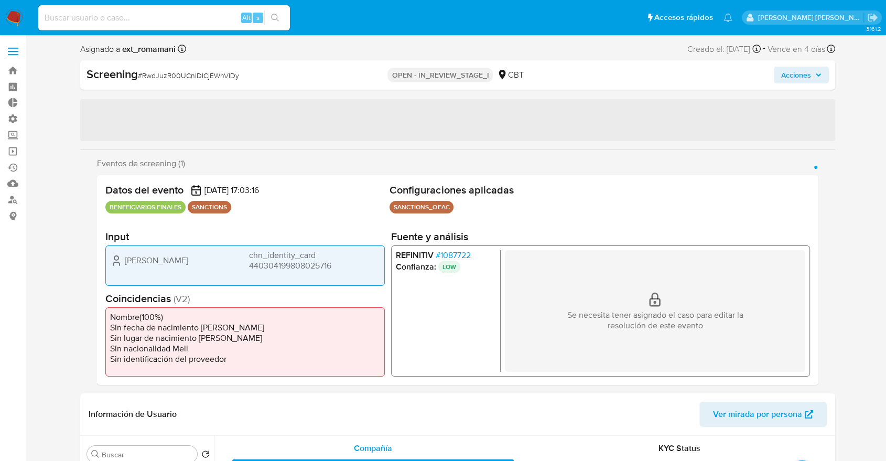
click at [604, 20] on ul "Pausado Ver notificaciones Alt s Accesos rápidos Presiona las siguientes teclas…" at bounding box center [385, 17] width 705 height 26
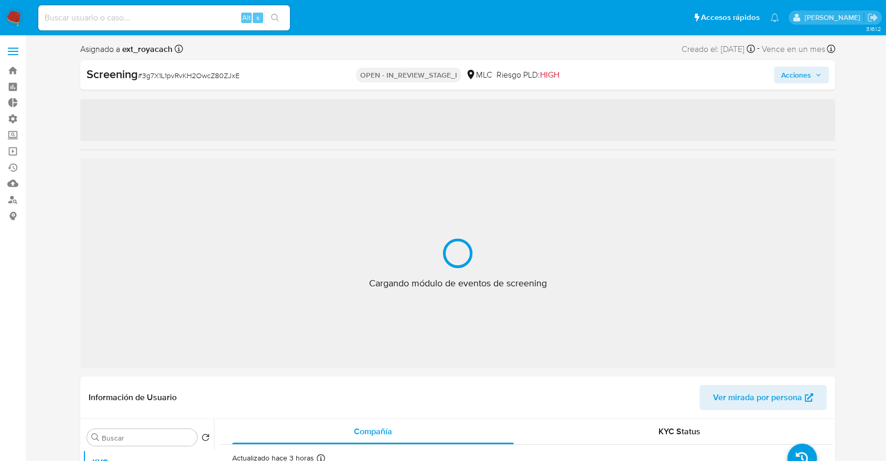
select select "10"
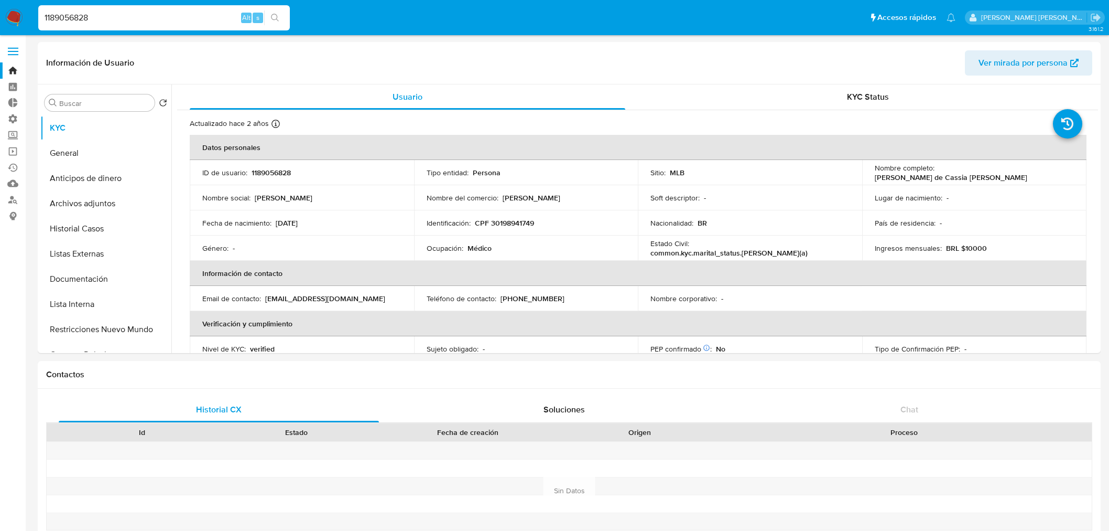
select select "10"
click at [213, 21] on input "1189056828" at bounding box center [164, 18] width 252 height 14
paste input "3145232"
type input "314523228"
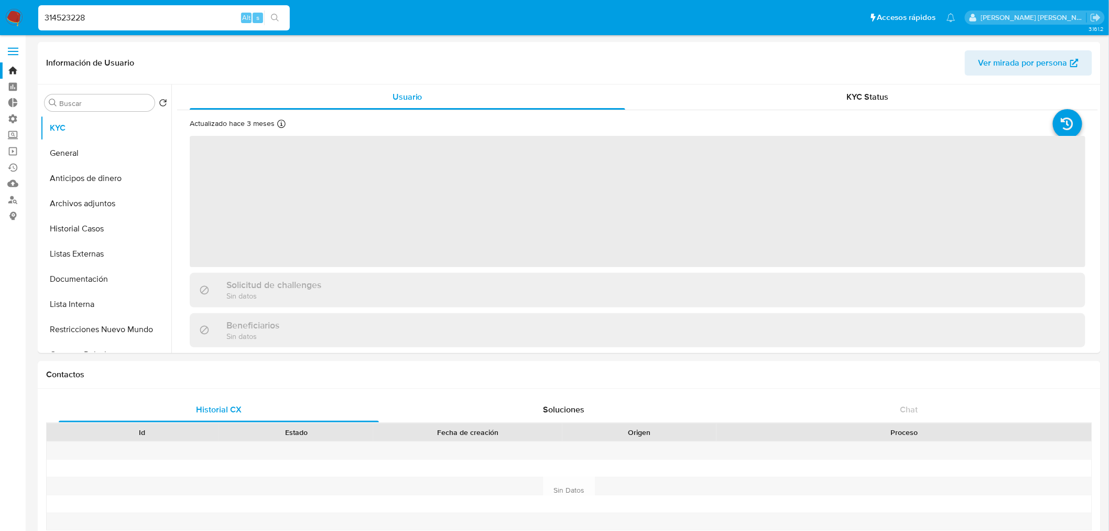
select select "10"
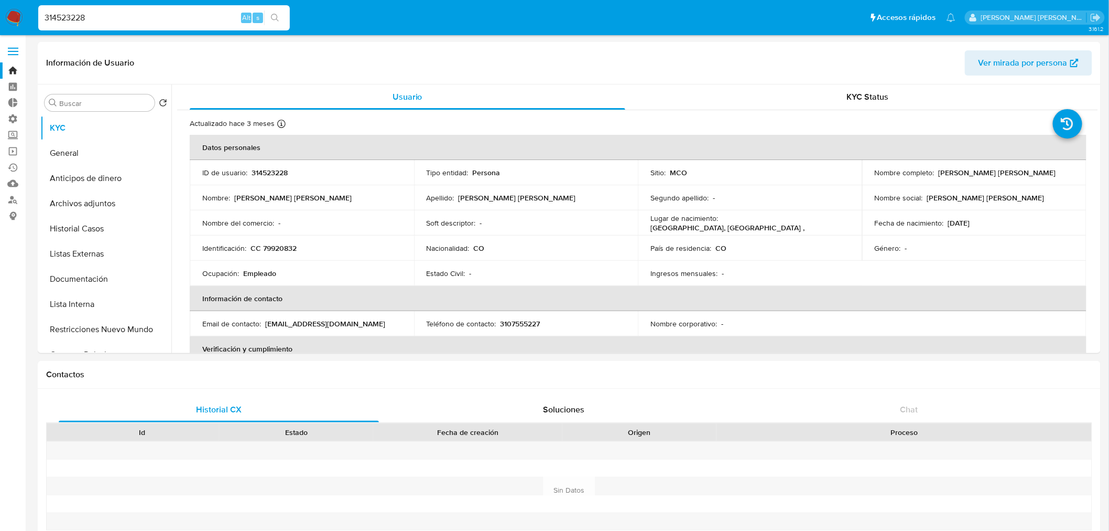
click at [837, 16] on ul "Pausado Ver notificaciones 314523228 Alt s Accesos rápidos Presiona las siguien…" at bounding box center [497, 17] width 928 height 26
click at [847, 8] on ul "Pausado Ver notificaciones 314523228 Alt s Accesos rápidos Presiona las siguien…" at bounding box center [497, 17] width 928 height 26
click at [134, 156] on button "General" at bounding box center [101, 153] width 123 height 25
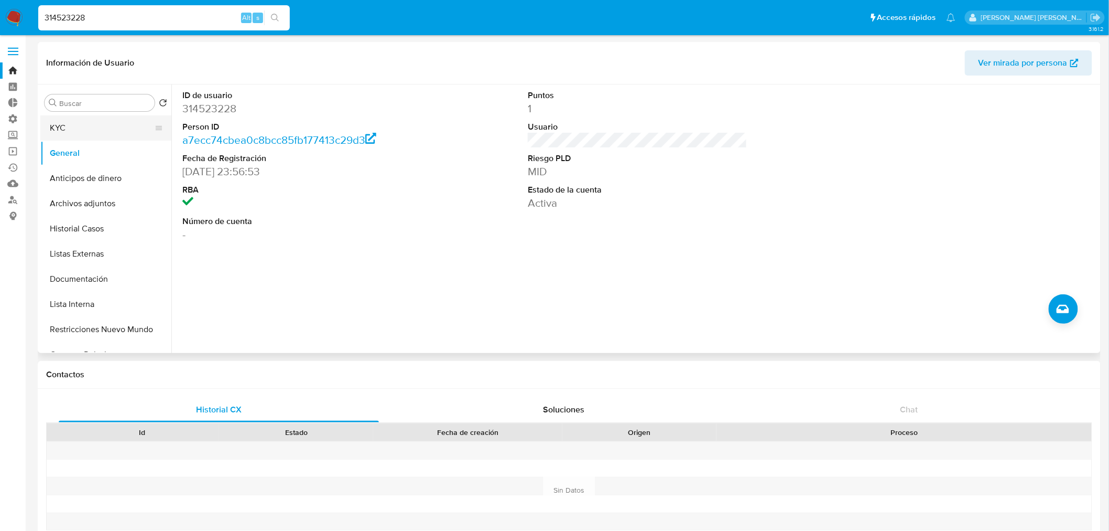
click at [123, 130] on button "KYC" at bounding box center [101, 127] width 123 height 25
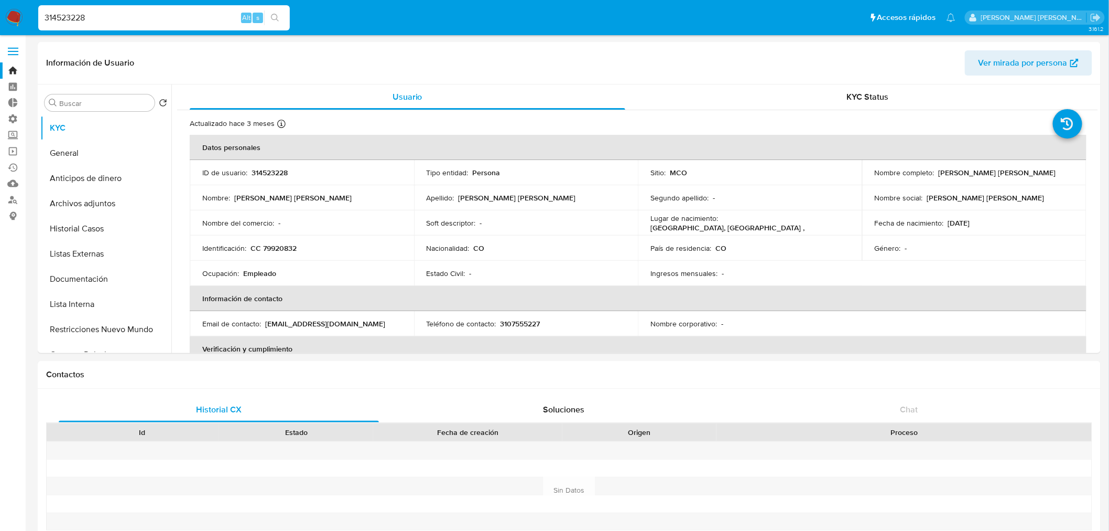
click at [831, 24] on ul "Pausado Ver notificaciones 314523228 Alt s Accesos rápidos Presiona las siguien…" at bounding box center [497, 17] width 928 height 26
click at [842, 29] on ul "Pausado Ver notificaciones 314523228 Alt s Accesos rápidos Presiona las siguien…" at bounding box center [497, 17] width 928 height 26
click at [842, 14] on ul "Pausado Ver notificaciones 314523228 Alt s Accesos rápidos Presiona las siguien…" at bounding box center [497, 17] width 928 height 26
click at [856, 15] on ul "Pausado Ver notificaciones 314523228 Alt s Accesos rápidos Presiona las siguien…" at bounding box center [497, 17] width 928 height 26
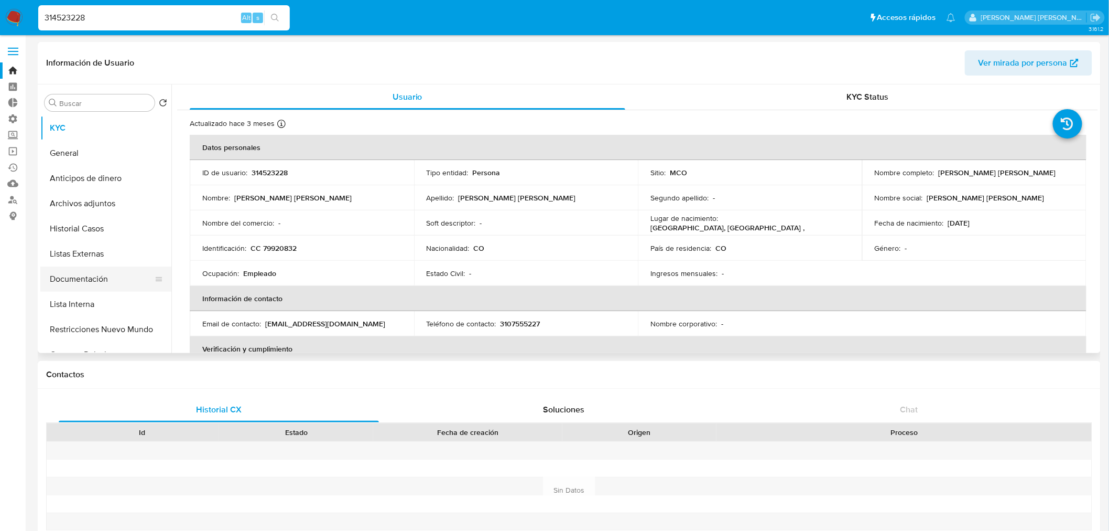
click at [133, 277] on button "Documentación" at bounding box center [101, 278] width 123 height 25
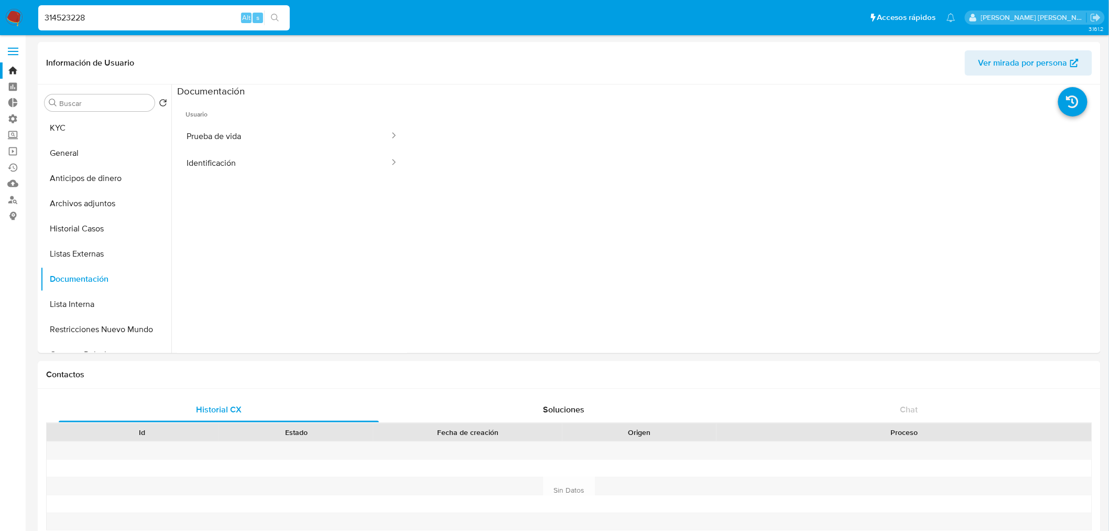
click at [866, 11] on ul "Pausado Ver notificaciones 314523228 Alt s Accesos rápidos Presiona las siguien…" at bounding box center [497, 17] width 928 height 26
click at [325, 166] on button "Identificación" at bounding box center [283, 162] width 213 height 27
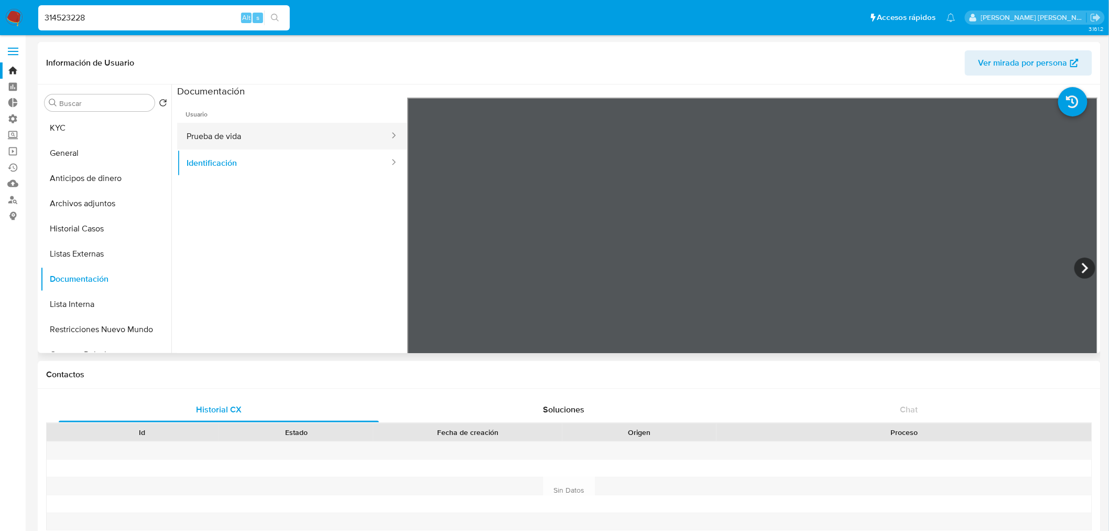
click at [294, 130] on button "Prueba de vida" at bounding box center [283, 136] width 213 height 27
click at [133, 131] on button "KYC" at bounding box center [101, 127] width 123 height 25
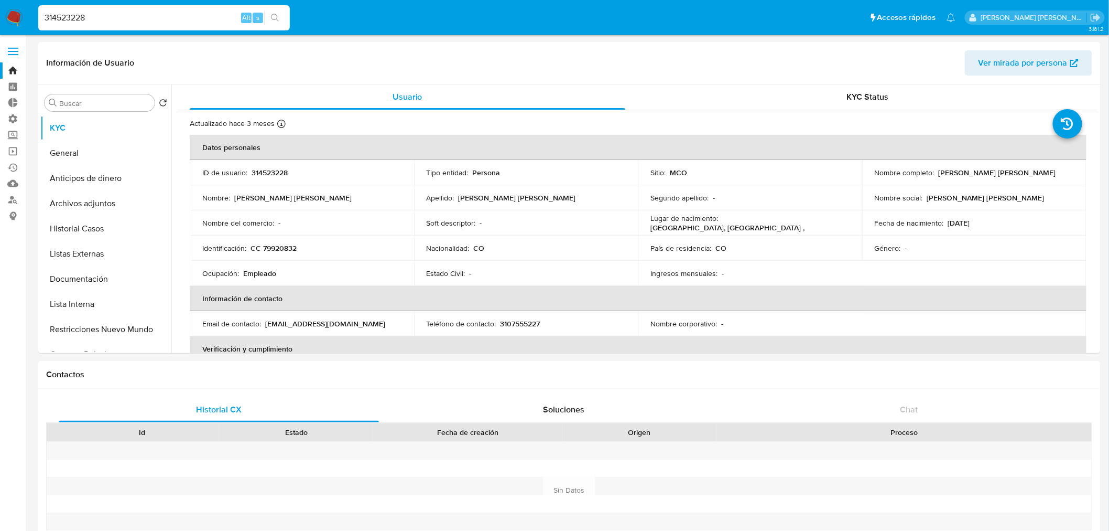
click at [874, 19] on ul "Pausado Ver notificaciones 314523228 Alt s Accesos rápidos Presiona las siguien…" at bounding box center [497, 17] width 928 height 26
click at [851, 10] on ul "Pausado Ver notificaciones 314523228 Alt s Accesos rápidos Presiona las siguien…" at bounding box center [497, 17] width 928 height 26
